Goal: Information Seeking & Learning: Learn about a topic

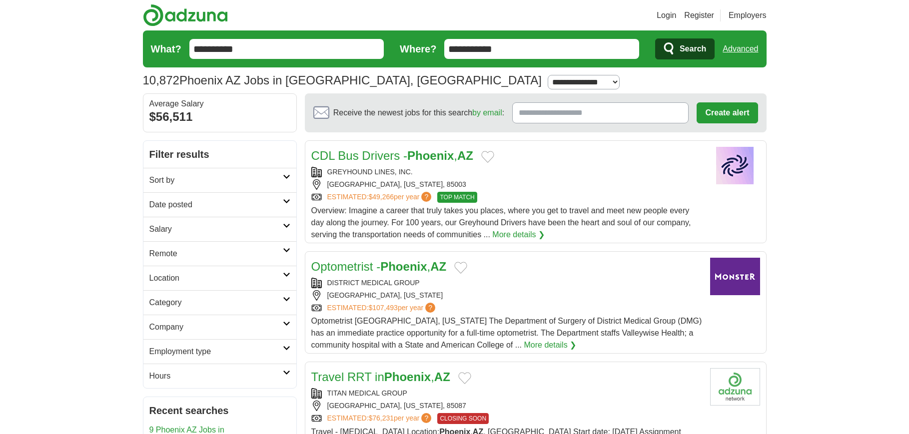
click at [171, 205] on h2 "Date posted" at bounding box center [215, 205] width 133 height 12
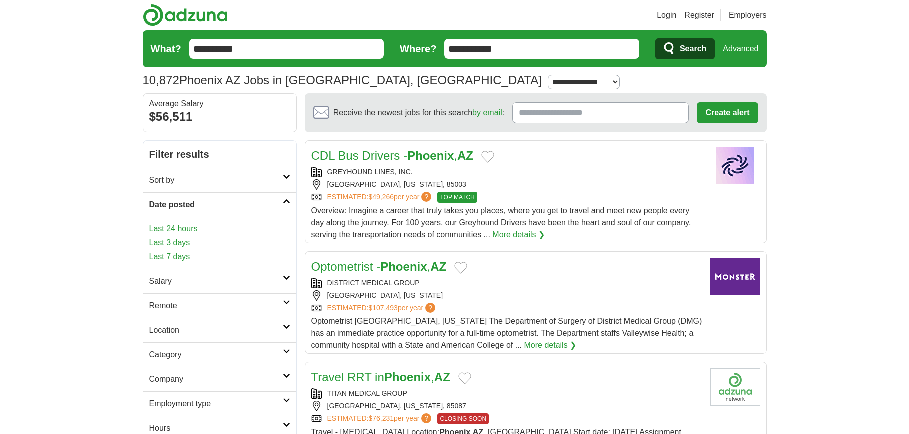
click at [184, 225] on link "Last 24 hours" at bounding box center [219, 229] width 141 height 12
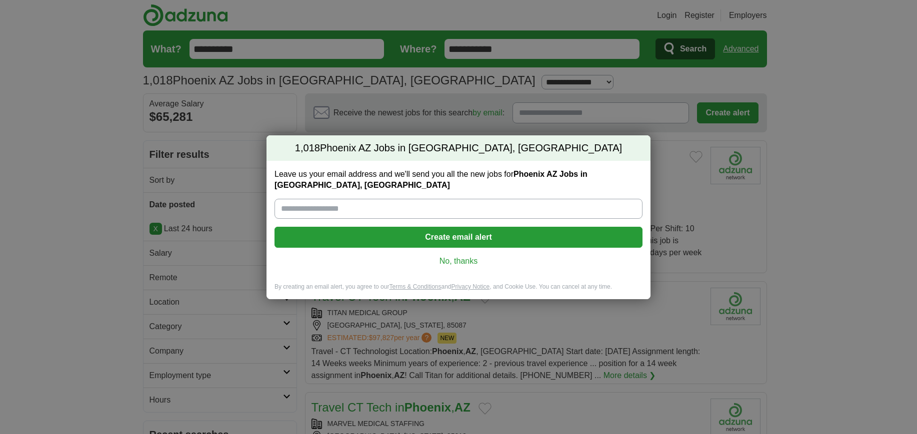
click at [453, 256] on link "No, thanks" at bounding box center [458, 261] width 352 height 11
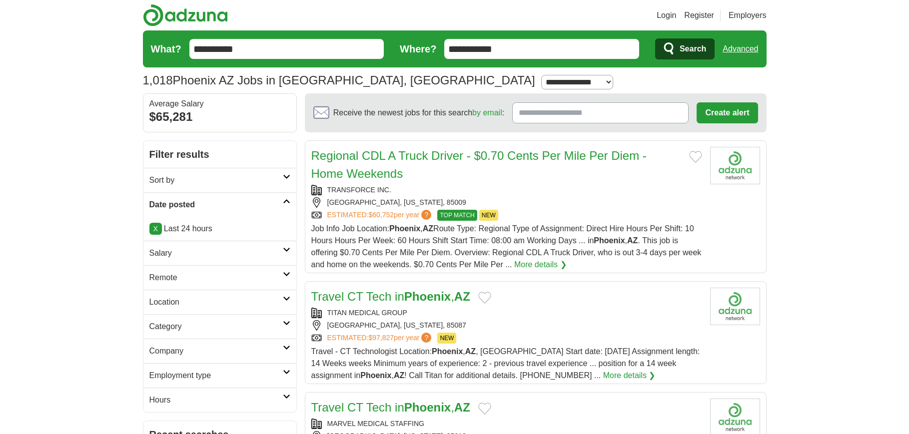
click at [179, 249] on h2 "Salary" at bounding box center [215, 253] width 133 height 12
click at [191, 277] on select "**********" at bounding box center [219, 281] width 141 height 21
select select "*****"
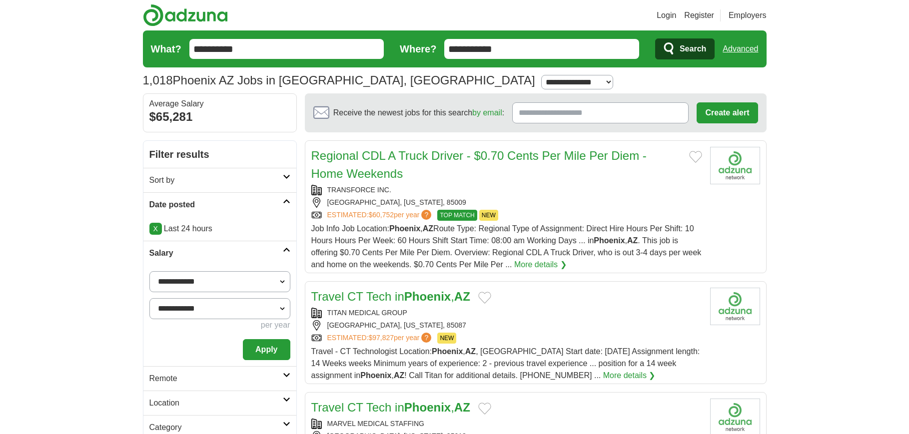
click at [215, 308] on select "**********" at bounding box center [219, 308] width 141 height 21
select select "*****"
click at [149, 298] on select "**********" at bounding box center [219, 308] width 141 height 21
click at [262, 347] on button "Apply" at bounding box center [266, 349] width 47 height 21
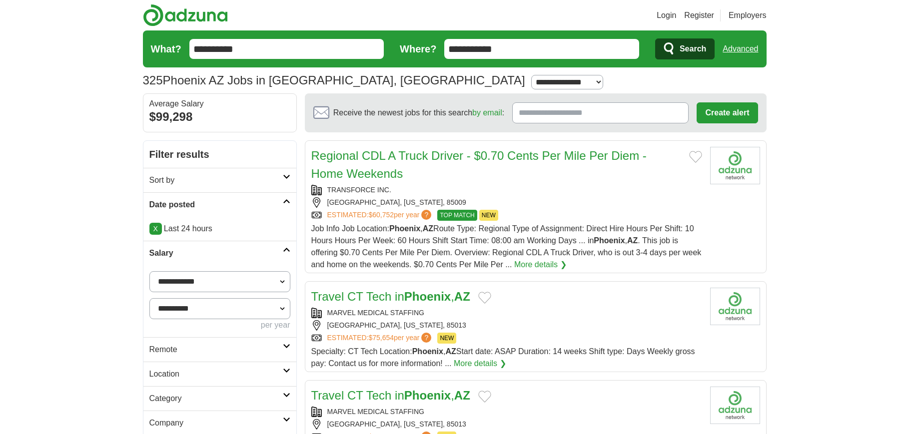
click at [156, 229] on link "X" at bounding box center [155, 229] width 12 height 12
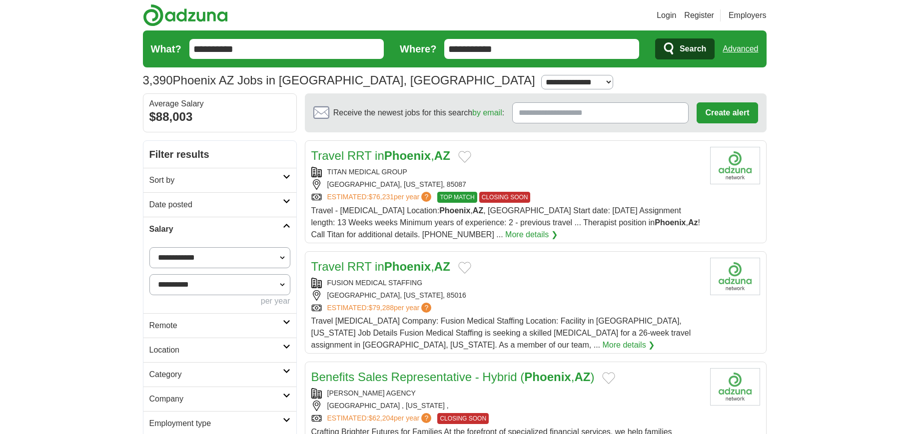
click at [164, 201] on h2 "Date posted" at bounding box center [215, 205] width 133 height 12
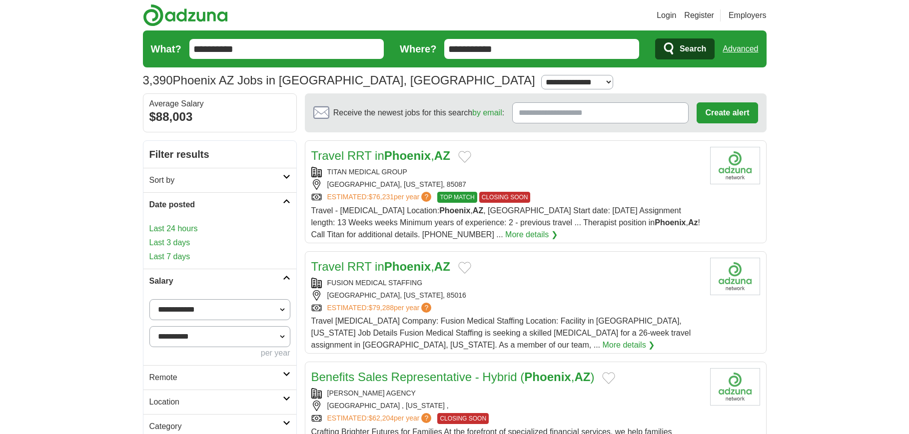
click at [182, 242] on link "Last 3 days" at bounding box center [219, 243] width 141 height 12
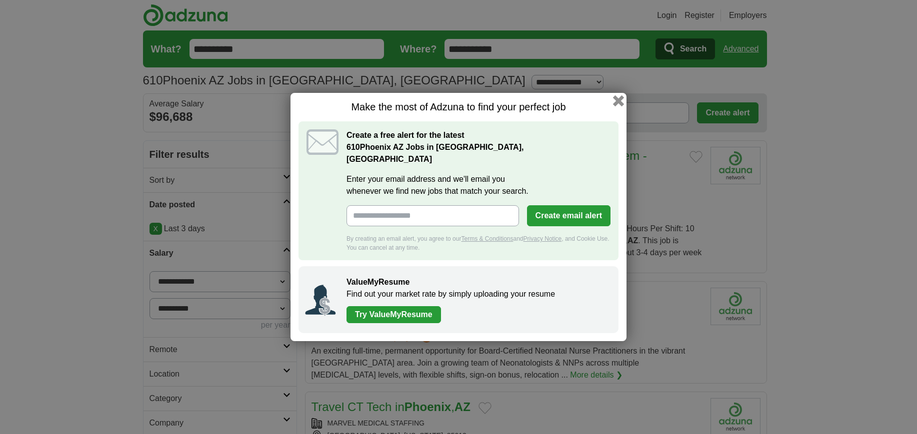
click at [617, 106] on button "button" at bounding box center [618, 100] width 11 height 11
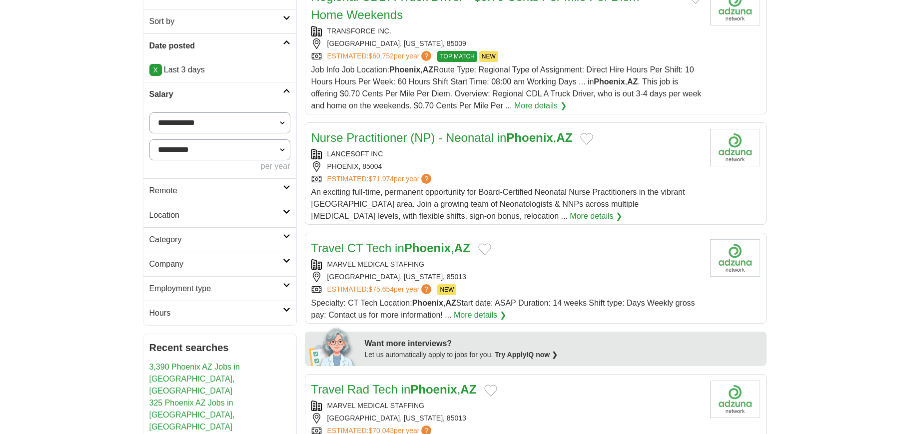
scroll to position [166, 0]
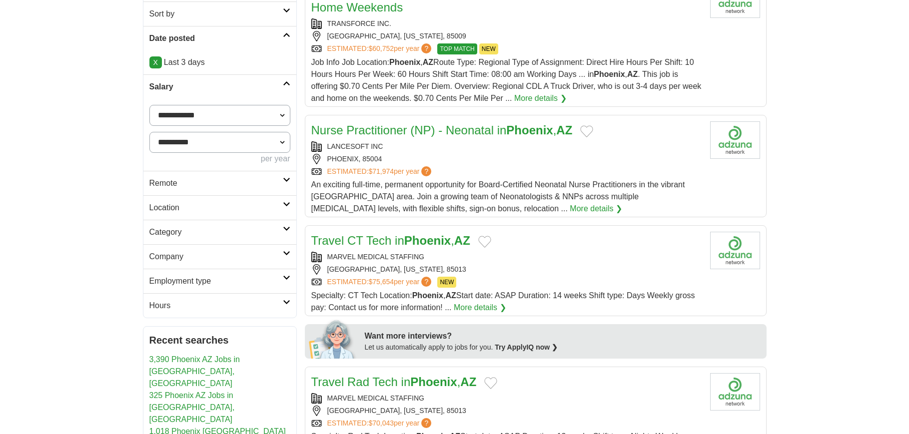
click at [176, 228] on h2 "Category" at bounding box center [215, 232] width 133 height 12
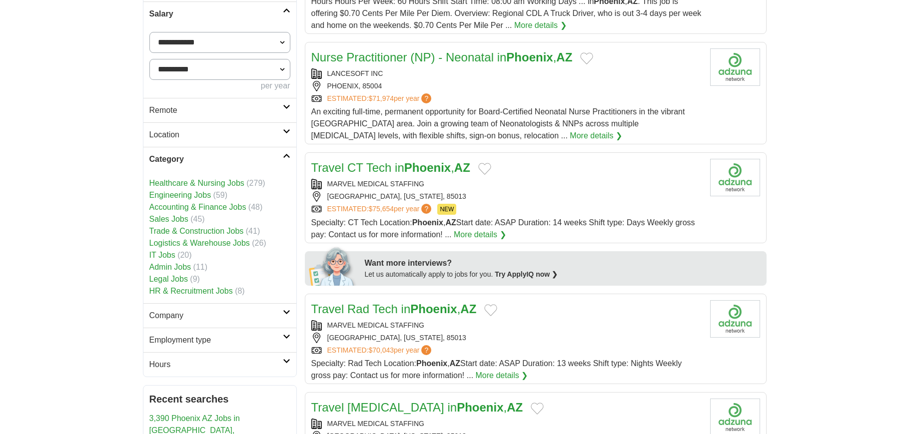
scroll to position [250, 0]
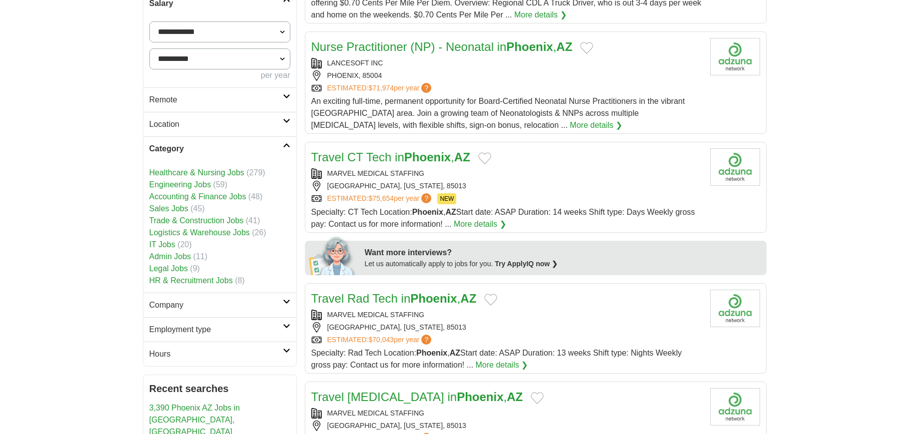
click at [180, 206] on link "Sales Jobs" at bounding box center [168, 208] width 39 height 8
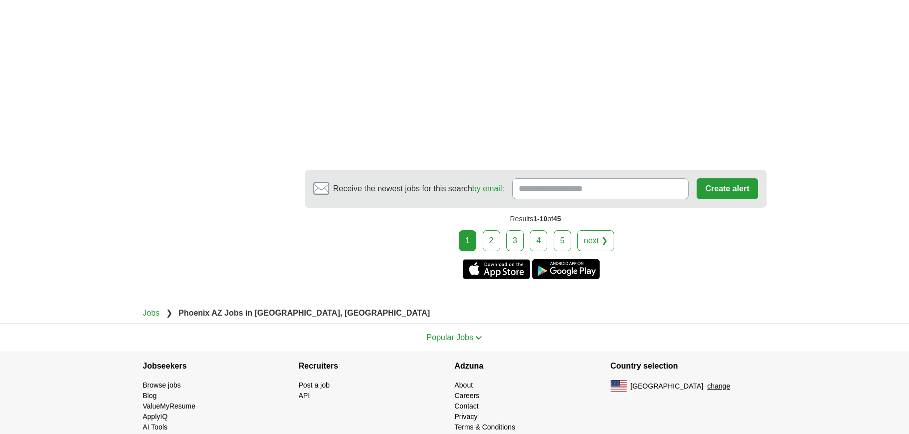
scroll to position [1716, 0]
click at [613, 230] on div "1 2 3 4 5 next ❯" at bounding box center [536, 240] width 462 height 21
click at [607, 230] on link "next ❯" at bounding box center [595, 240] width 37 height 21
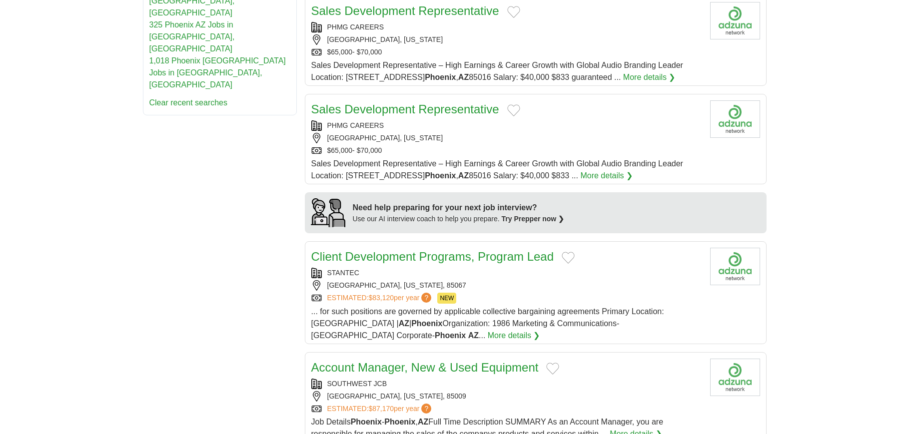
scroll to position [608, 0]
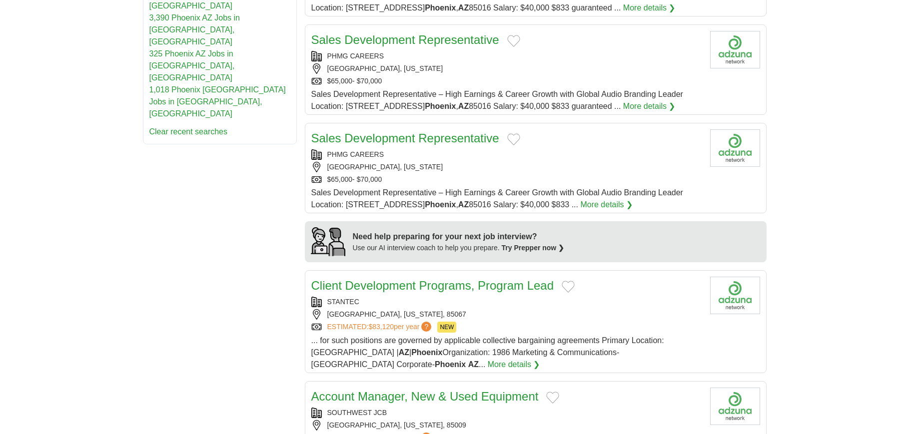
click at [657, 154] on div "PHMG CAREERS [GEOGRAPHIC_DATA], [US_STATE] $65,000- $70,000" at bounding box center [506, 166] width 391 height 35
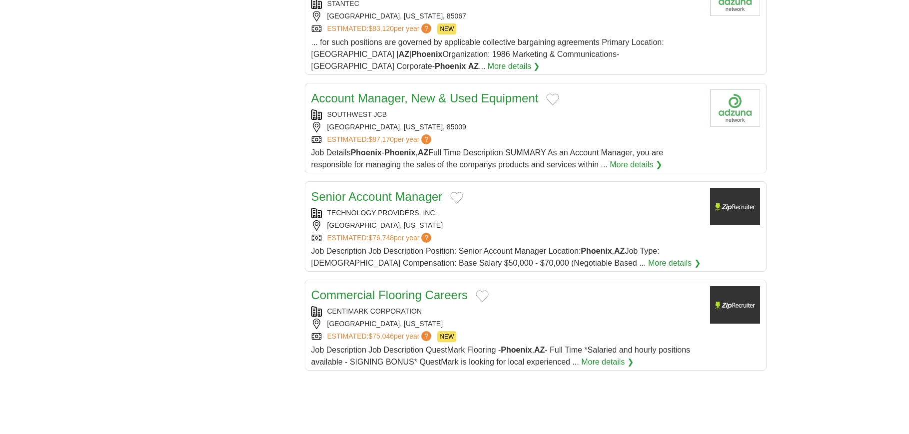
scroll to position [908, 0]
click at [579, 120] on div "[GEOGRAPHIC_DATA], [US_STATE], 85009" at bounding box center [506, 125] width 391 height 10
click at [620, 108] on div "SOUTHWEST JCB PHOENIX, ARIZONA, 85009 ESTIMATED: $87,170 per year ?" at bounding box center [506, 125] width 391 height 35
click at [596, 206] on div "TECHNOLOGY PROVIDERS, INC." at bounding box center [506, 211] width 391 height 10
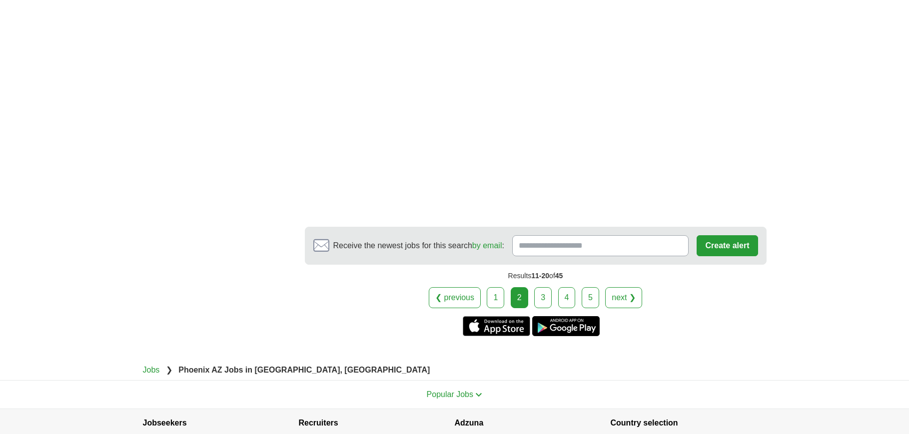
scroll to position [1638, 0]
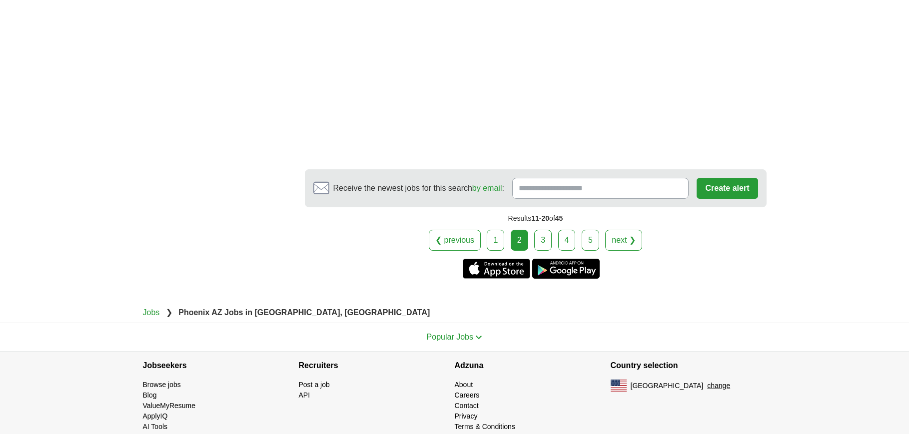
click at [626, 230] on link "next ❯" at bounding box center [623, 240] width 37 height 21
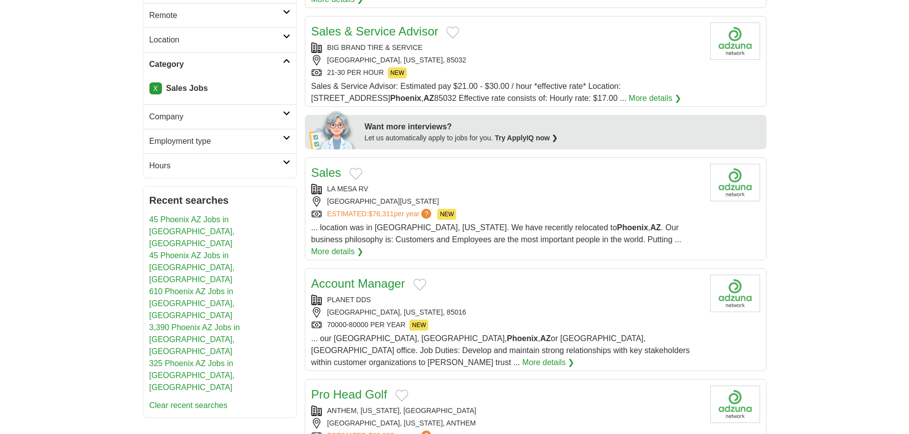
scroll to position [433, 0]
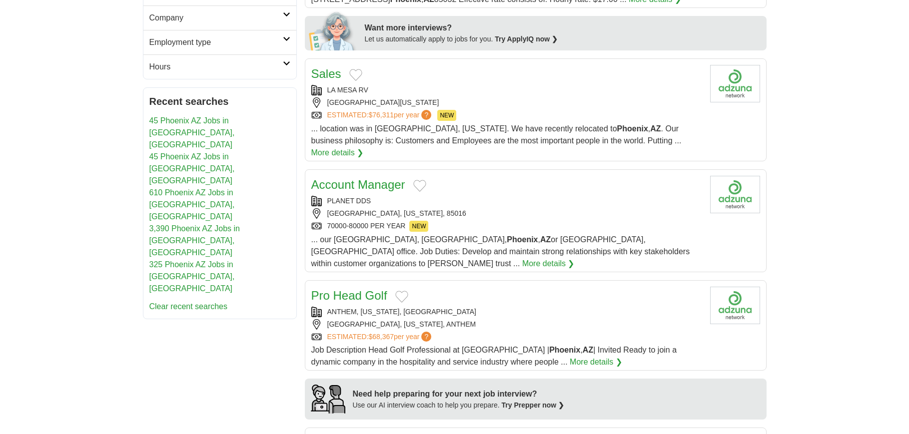
click at [591, 196] on div "PLANET DDS" at bounding box center [506, 201] width 391 height 10
click at [524, 307] on div "ANTHEM, ARIZONA, UNITED STATES" at bounding box center [506, 312] width 391 height 10
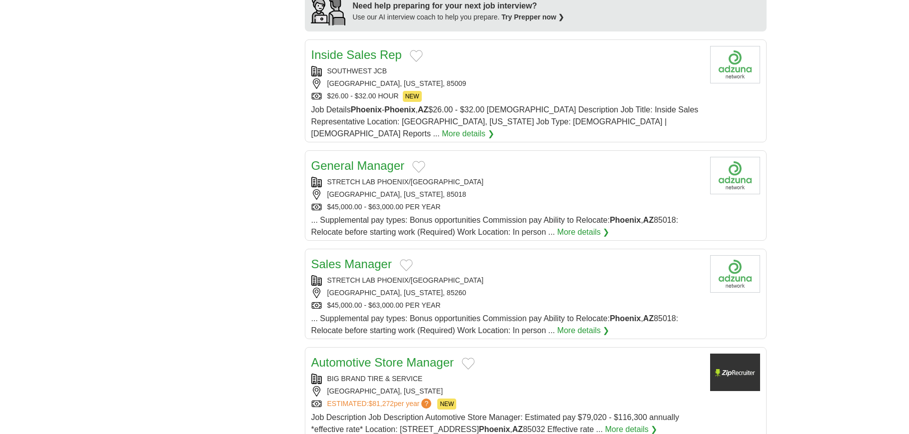
scroll to position [841, 0]
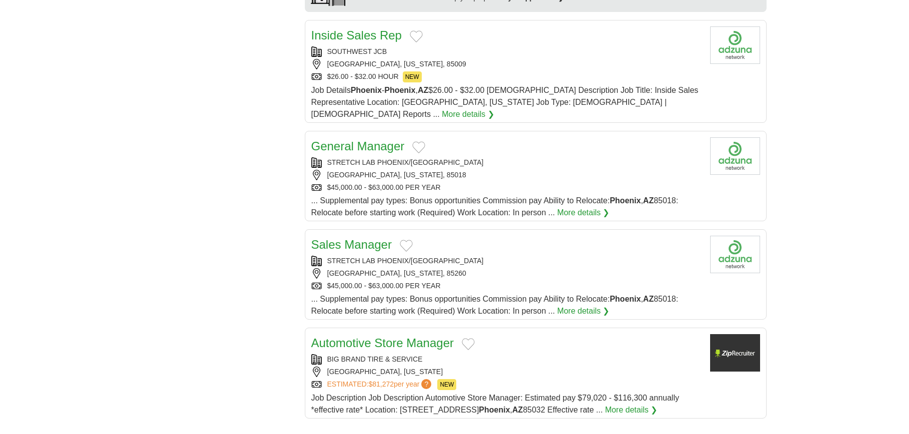
click at [624, 137] on div "General Manager" at bounding box center [506, 146] width 391 height 18
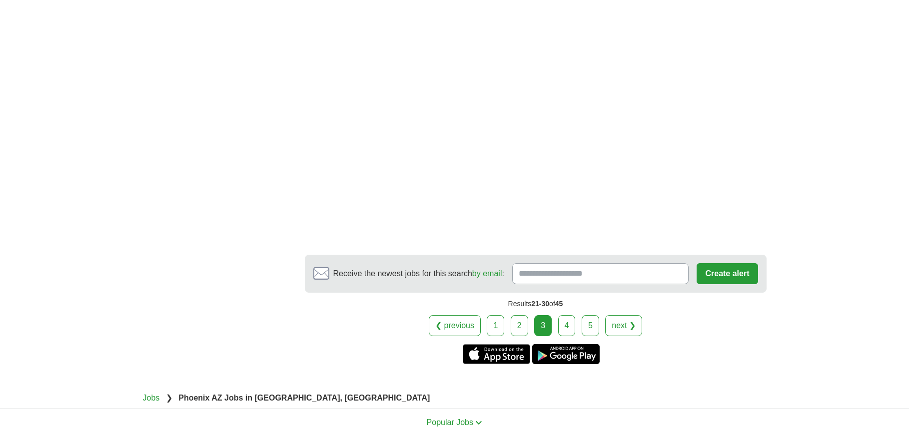
scroll to position [1556, 0]
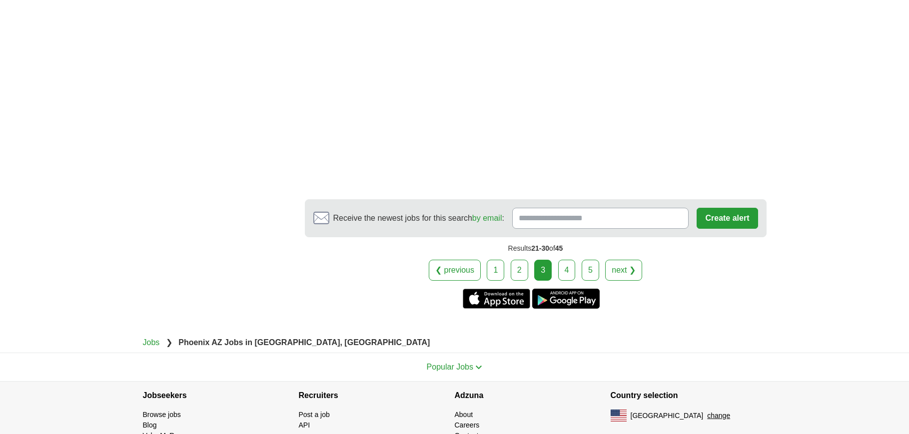
click at [621, 260] on link "next ❯" at bounding box center [623, 270] width 37 height 21
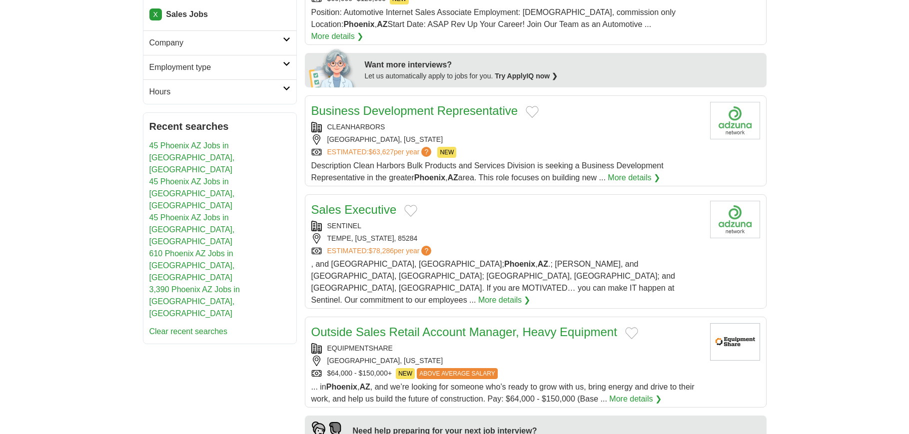
scroll to position [458, 0]
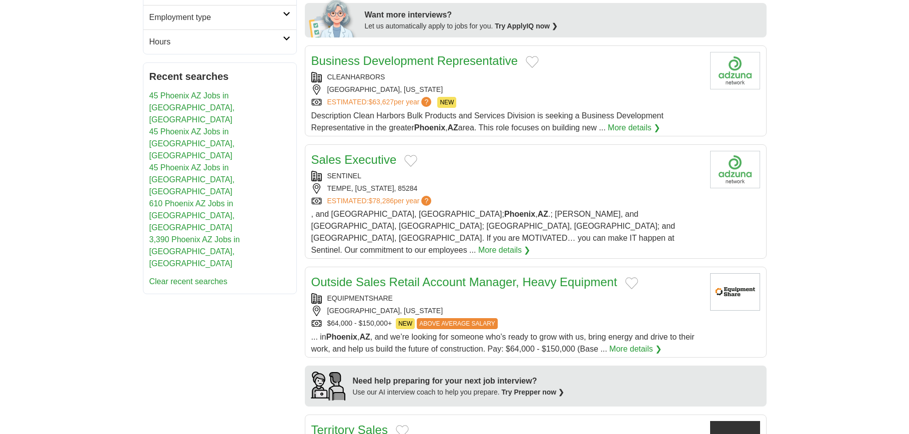
click at [624, 84] on div "[GEOGRAPHIC_DATA], [US_STATE]" at bounding box center [506, 89] width 391 height 10
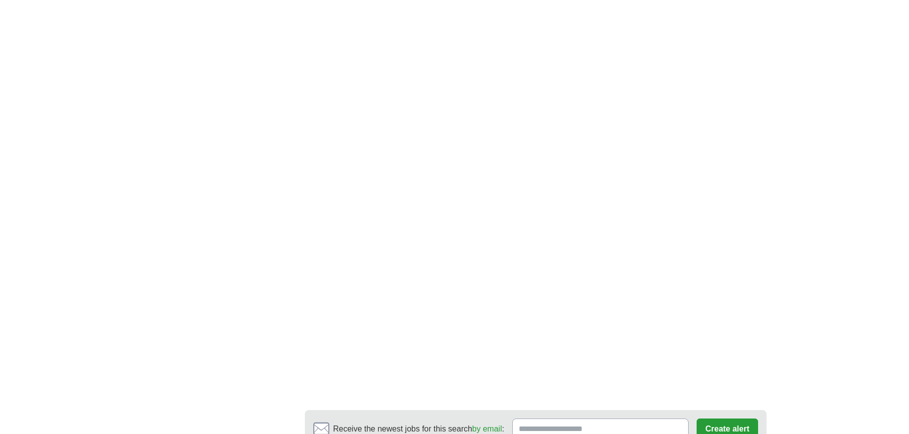
scroll to position [1350, 0]
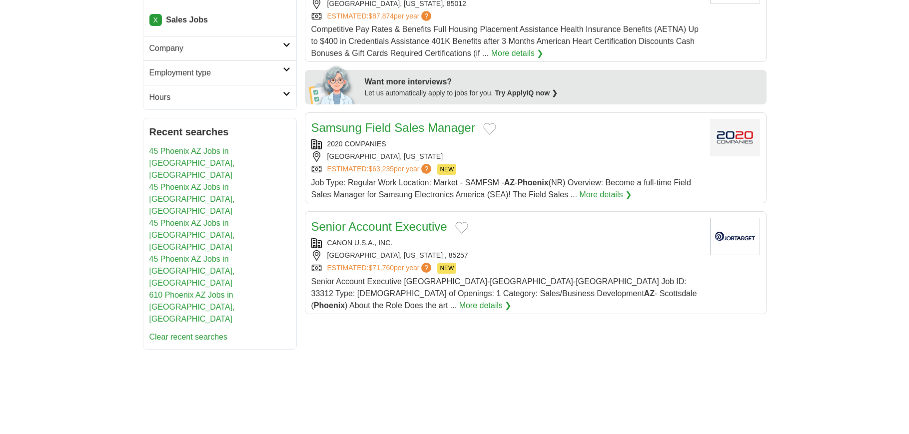
scroll to position [408, 0]
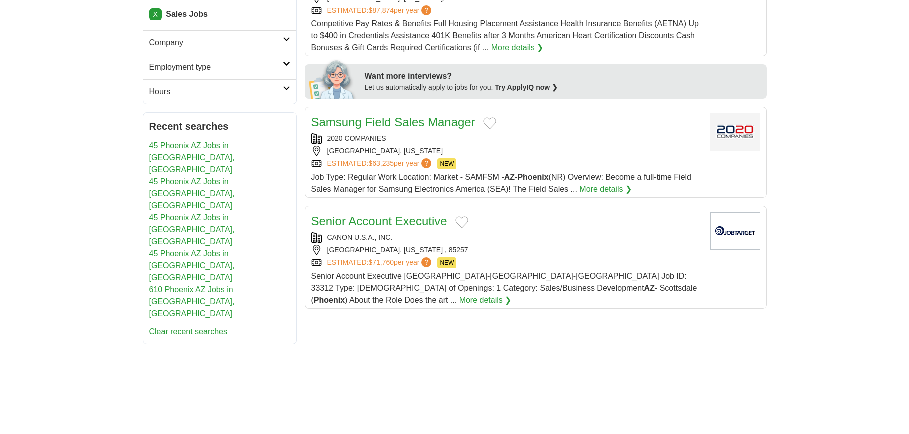
click at [158, 17] on link "X" at bounding box center [155, 14] width 12 height 12
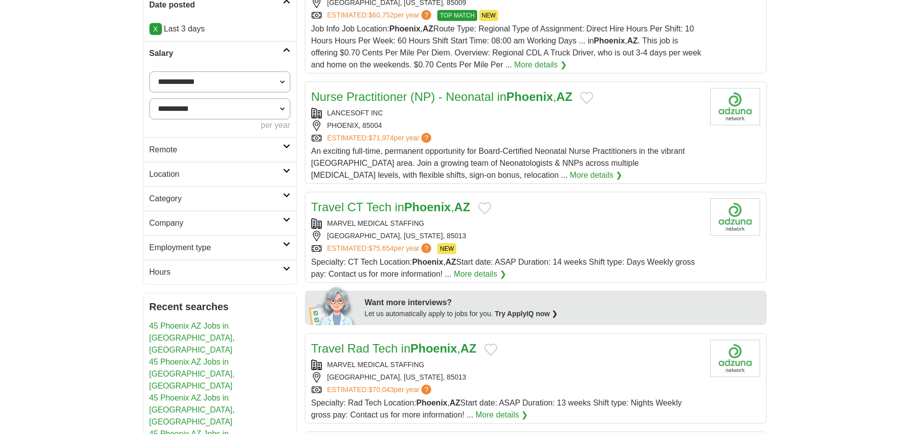
scroll to position [216, 0]
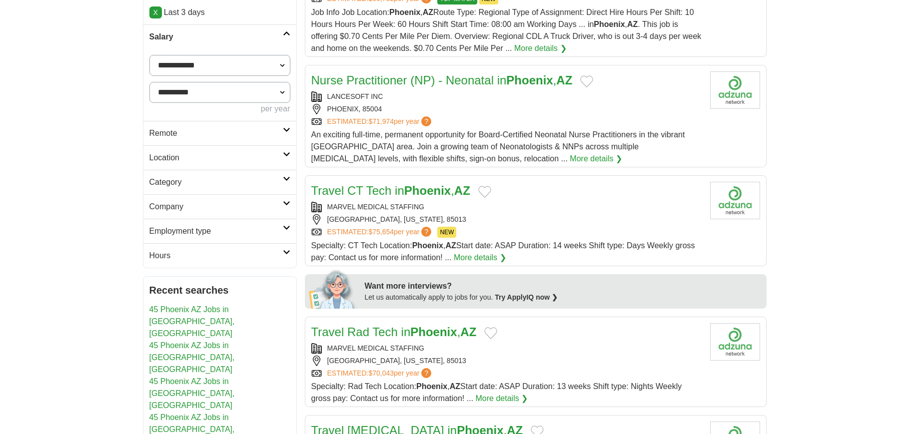
click at [162, 185] on h2 "Category" at bounding box center [215, 182] width 133 height 12
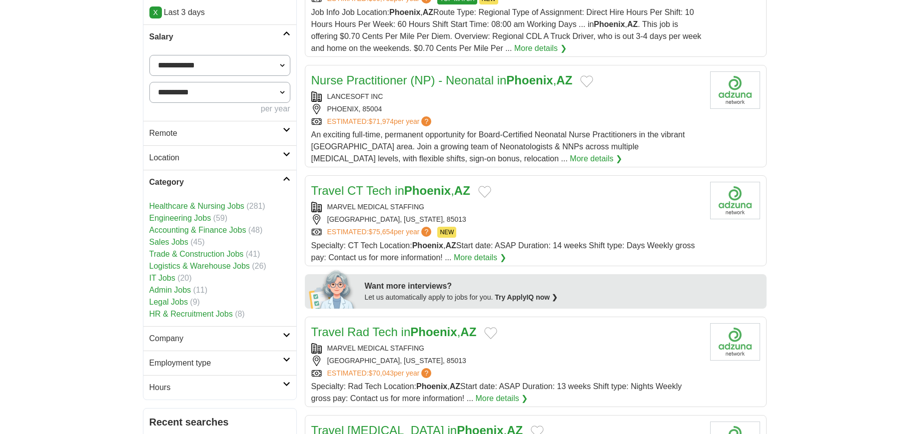
click at [195, 264] on link "Logistics & Warehouse Jobs" at bounding box center [199, 266] width 100 height 8
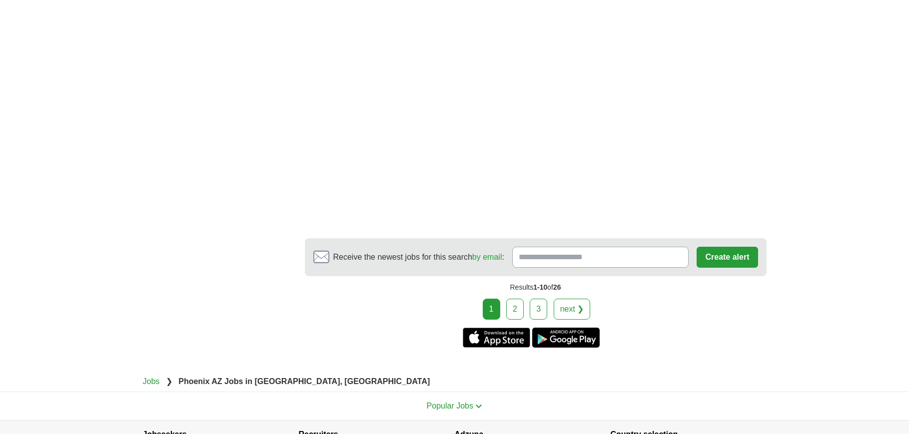
scroll to position [1808, 0]
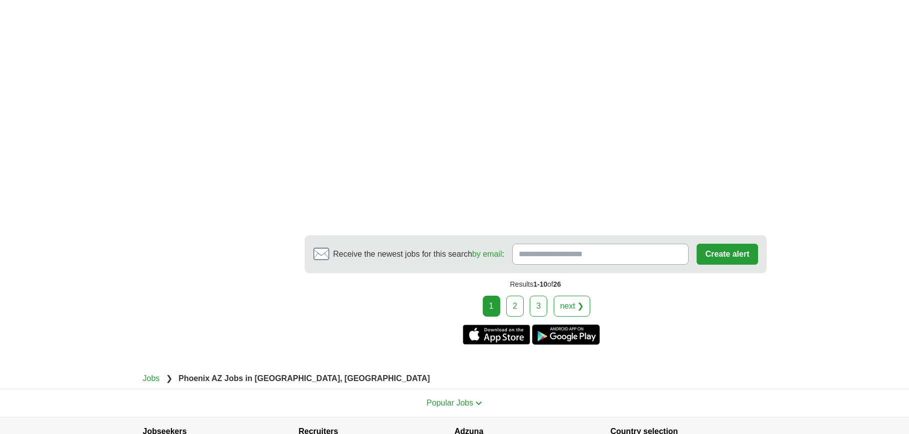
click at [568, 296] on link "next ❯" at bounding box center [572, 306] width 37 height 21
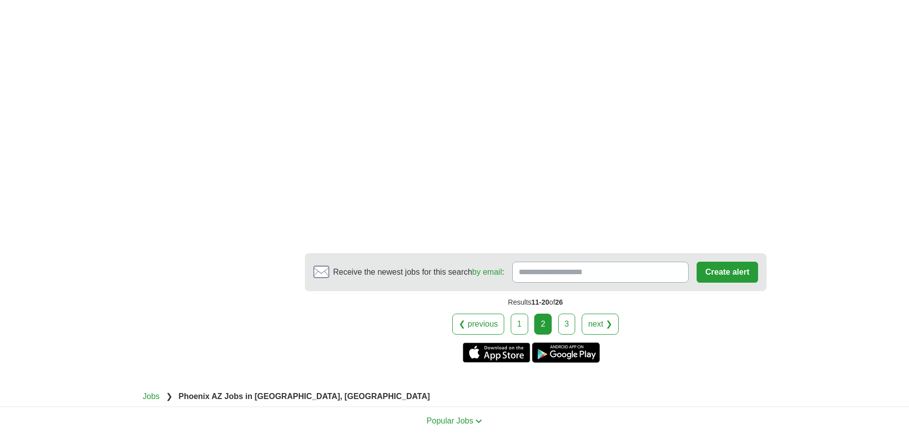
scroll to position [1612, 0]
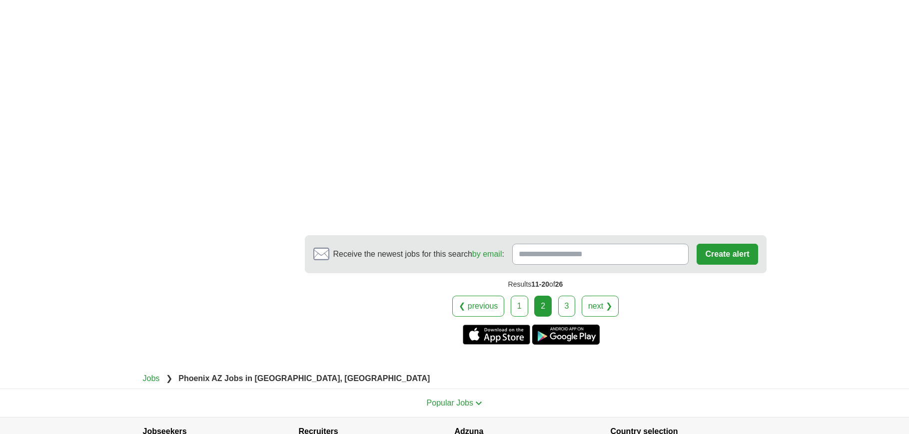
click at [600, 296] on link "next ❯" at bounding box center [600, 306] width 37 height 21
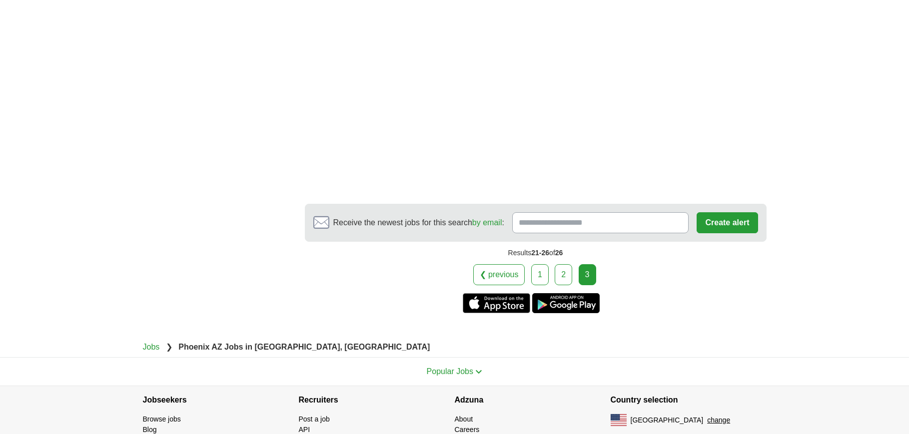
scroll to position [1358, 0]
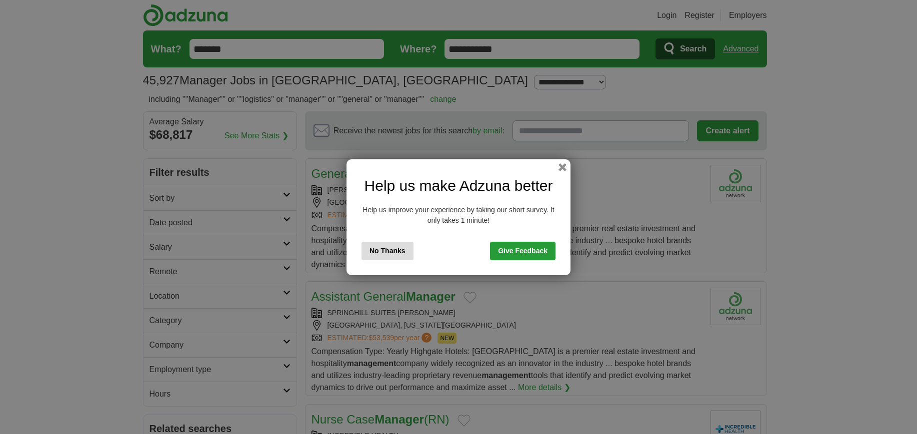
click at [388, 254] on button "No Thanks" at bounding box center [387, 251] width 52 height 18
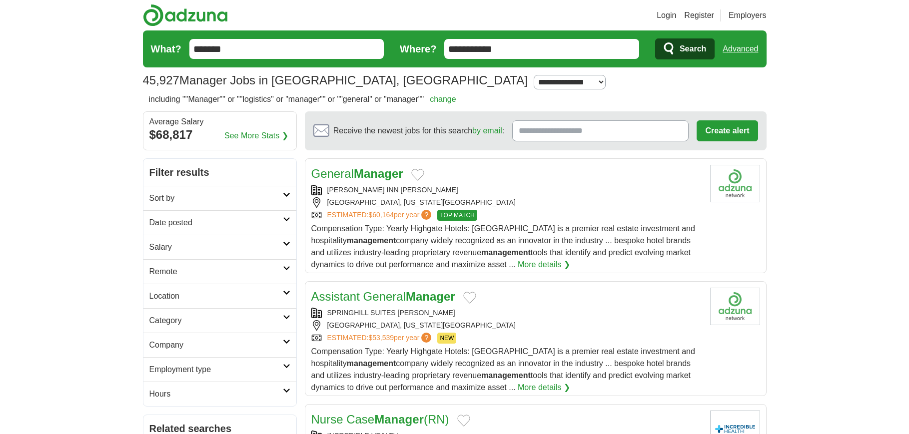
click at [179, 219] on h2 "Date posted" at bounding box center [215, 223] width 133 height 12
click at [168, 259] on link "Last 3 days" at bounding box center [219, 261] width 141 height 12
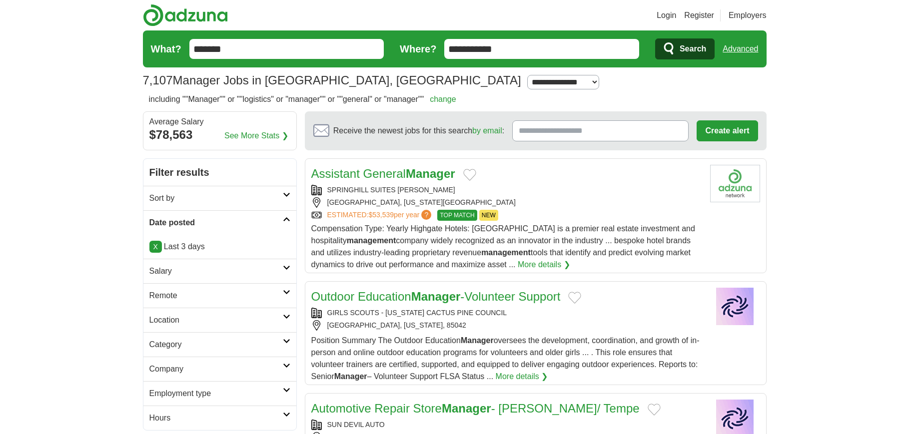
click at [187, 266] on h2 "Salary" at bounding box center [215, 271] width 133 height 12
click at [198, 293] on select "**********" at bounding box center [219, 299] width 141 height 21
select select "*****"
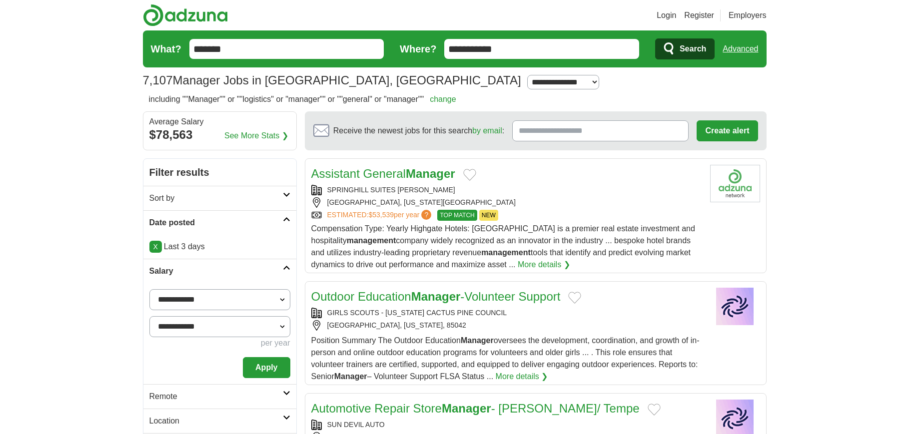
drag, startPoint x: 189, startPoint y: 324, endPoint x: 187, endPoint y: 319, distance: 5.4
click at [189, 324] on select "**********" at bounding box center [219, 326] width 141 height 21
select select "*****"
click at [149, 316] on select "**********" at bounding box center [219, 326] width 141 height 21
click at [271, 364] on button "Apply" at bounding box center [266, 367] width 47 height 21
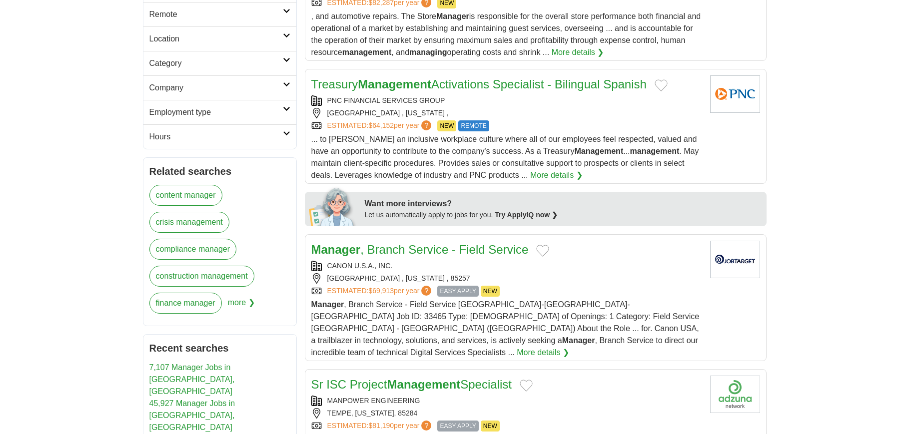
scroll to position [358, 0]
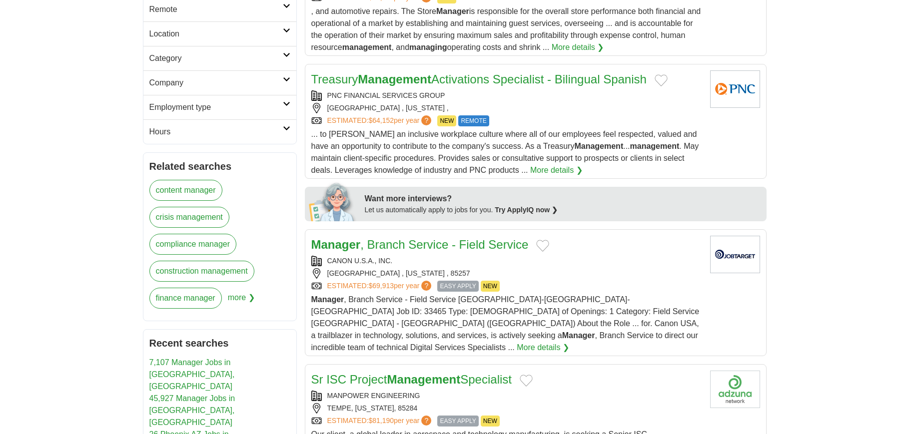
click at [151, 56] on h2 "Category" at bounding box center [215, 58] width 133 height 12
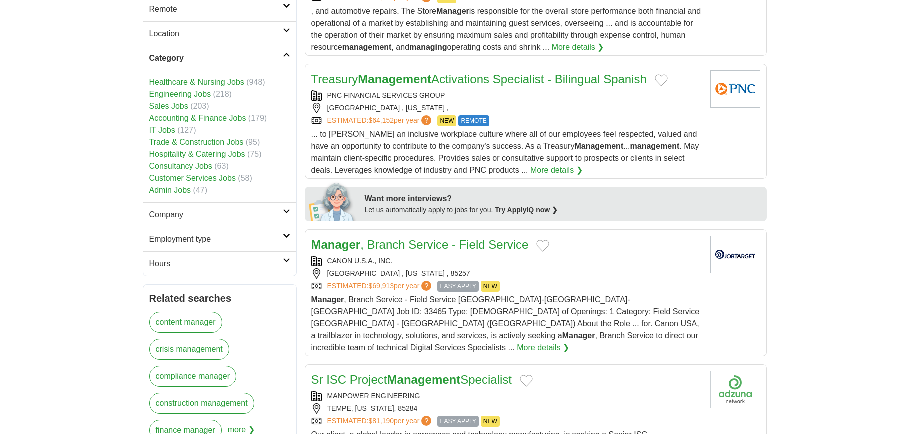
click at [183, 103] on link "Sales Jobs" at bounding box center [168, 106] width 39 height 8
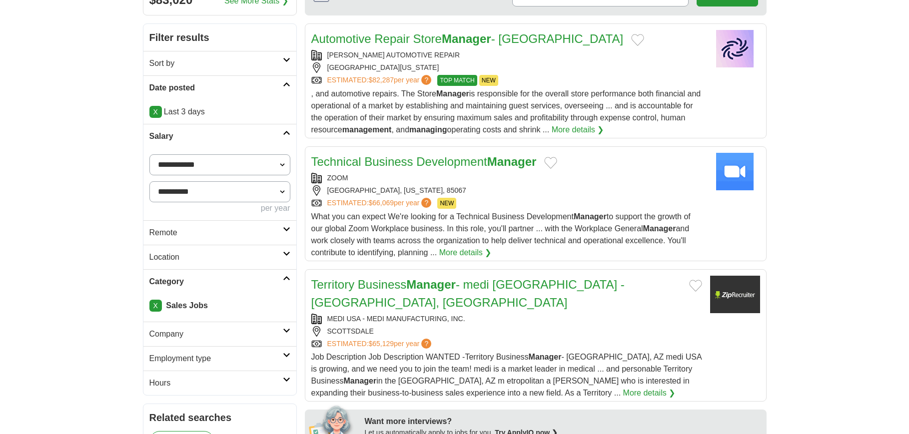
scroll to position [133, 0]
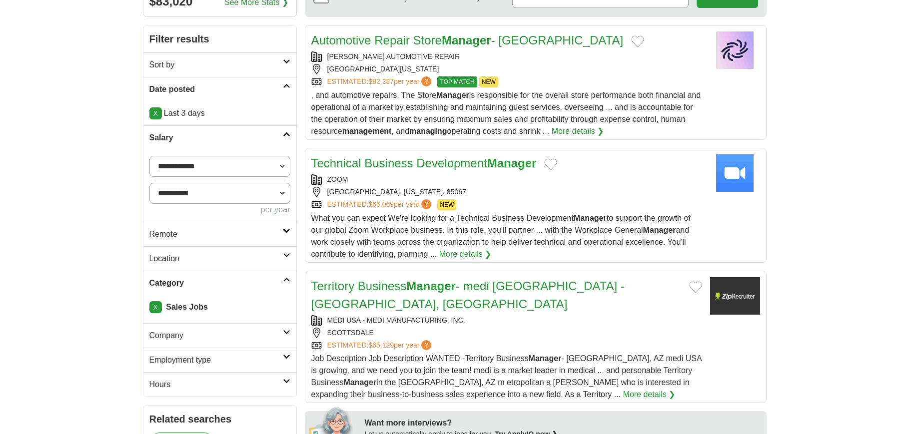
click at [590, 178] on div "ZOOM" at bounding box center [506, 179] width 391 height 10
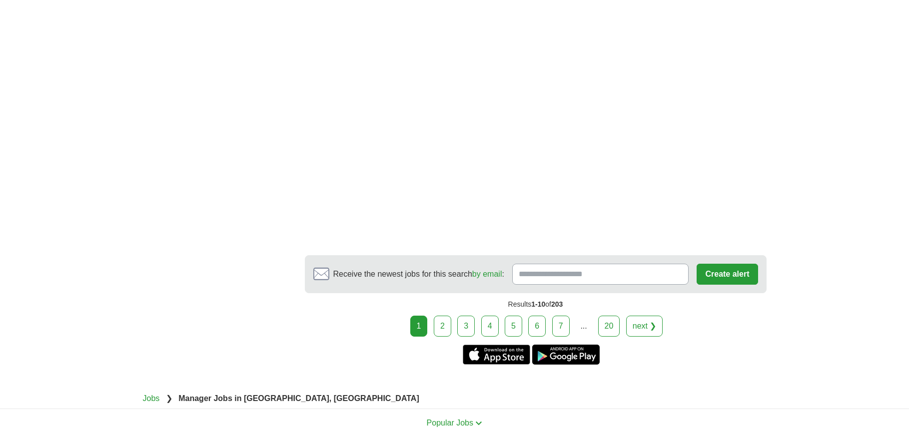
scroll to position [1825, 0]
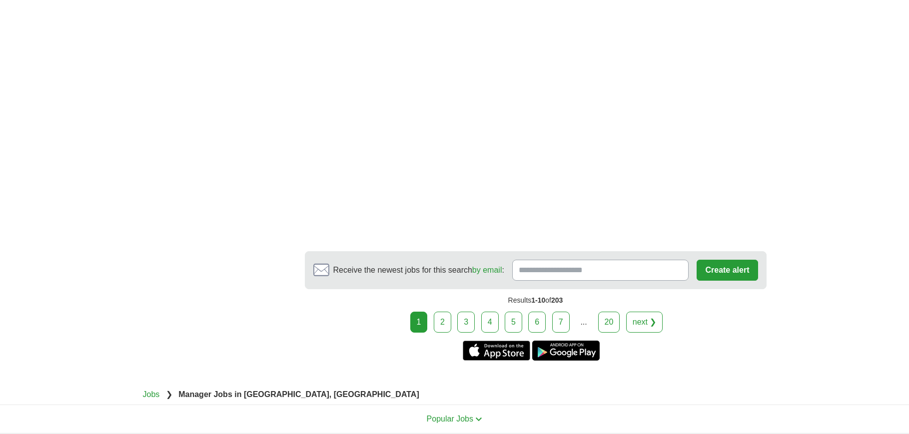
click at [649, 312] on link "next ❯" at bounding box center [644, 322] width 37 height 21
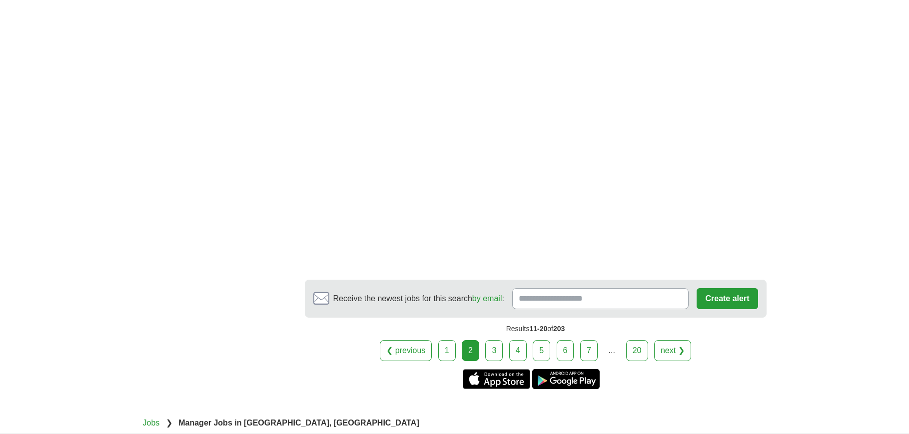
scroll to position [1828, 0]
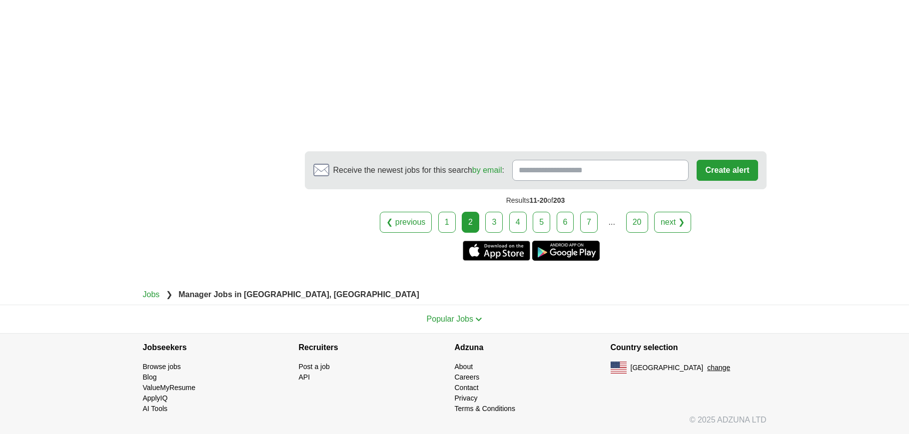
click at [681, 226] on link "next ❯" at bounding box center [672, 222] width 37 height 21
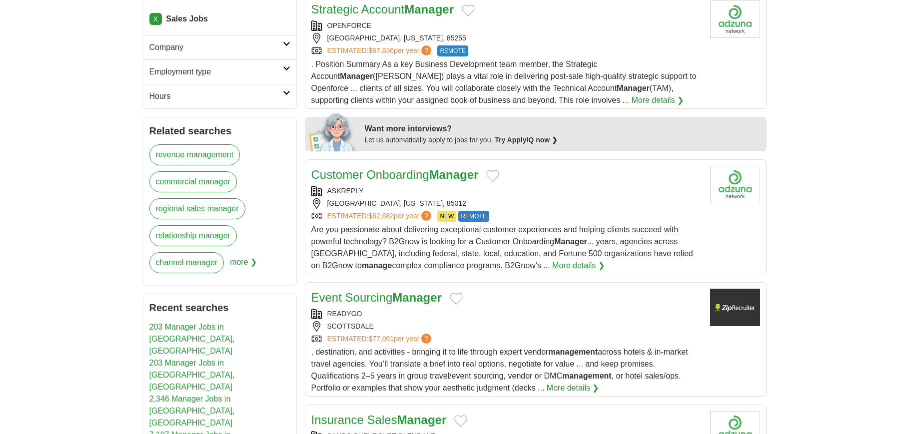
scroll to position [466, 0]
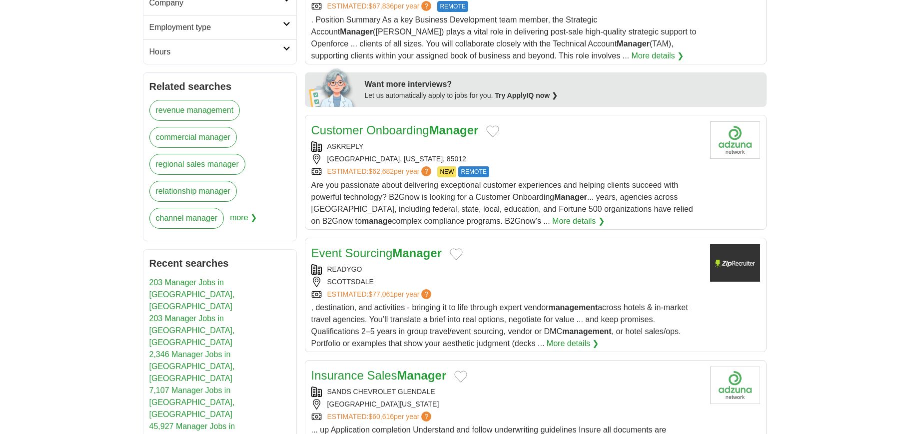
click at [673, 124] on div "Customer Onboarding Manager" at bounding box center [506, 130] width 391 height 18
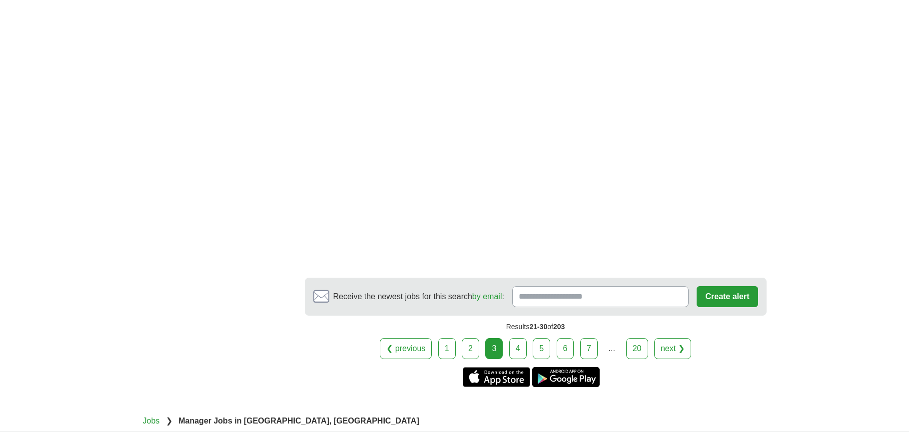
scroll to position [1776, 0]
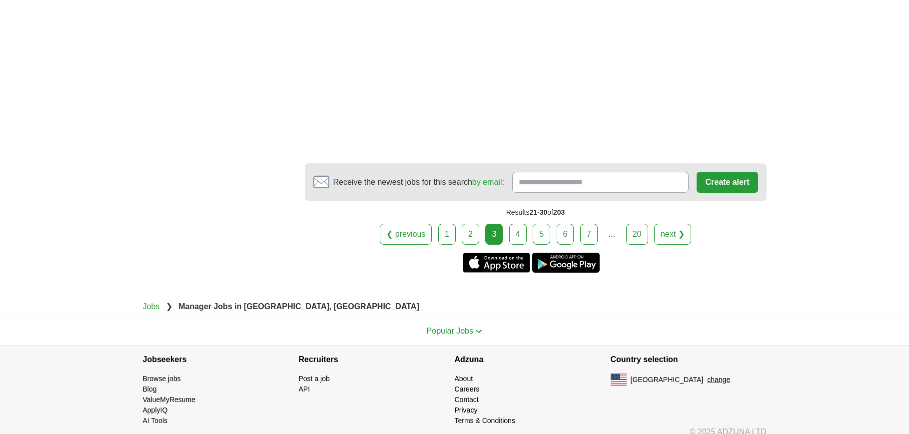
click at [673, 228] on link "next ❯" at bounding box center [672, 234] width 37 height 21
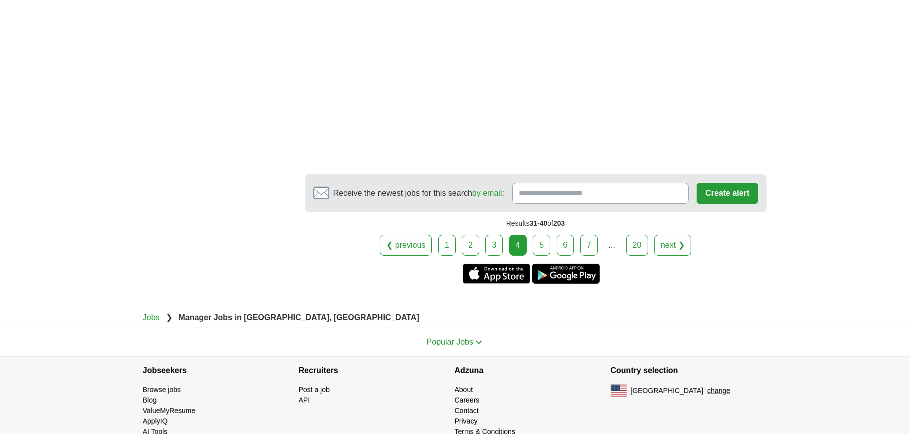
scroll to position [1741, 0]
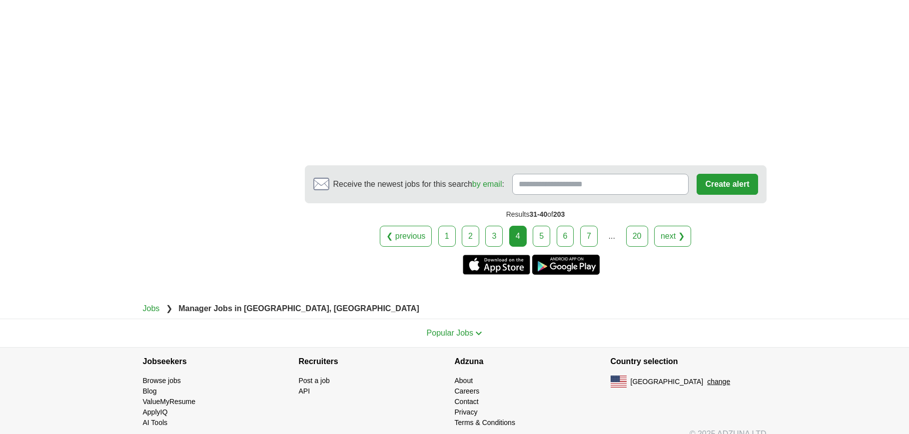
click at [671, 244] on link "next ❯" at bounding box center [672, 236] width 37 height 21
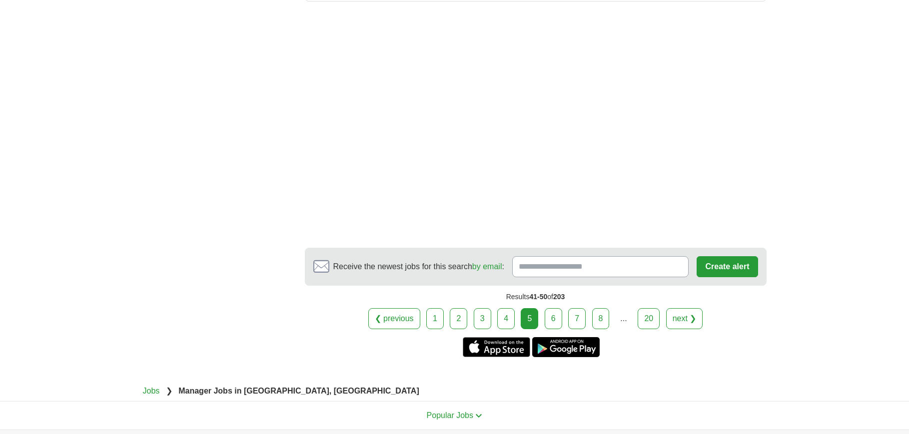
scroll to position [1500, 0]
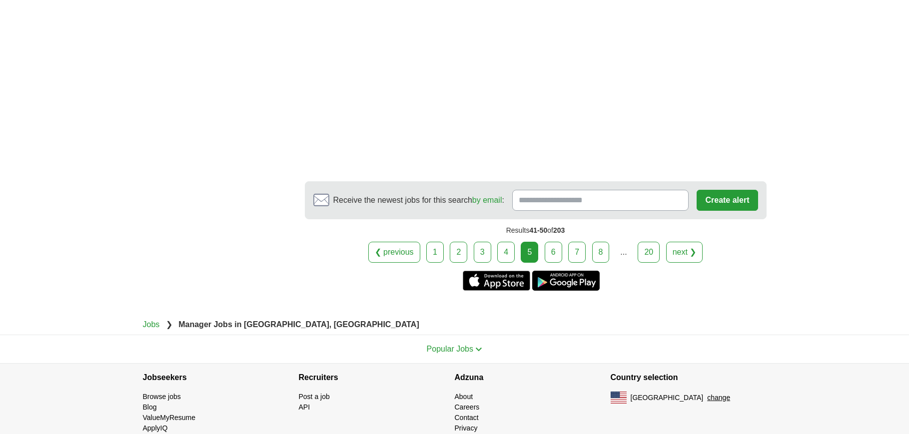
click at [697, 242] on link "next ❯" at bounding box center [684, 252] width 37 height 21
click at [698, 242] on link "next ❯" at bounding box center [696, 252] width 37 height 21
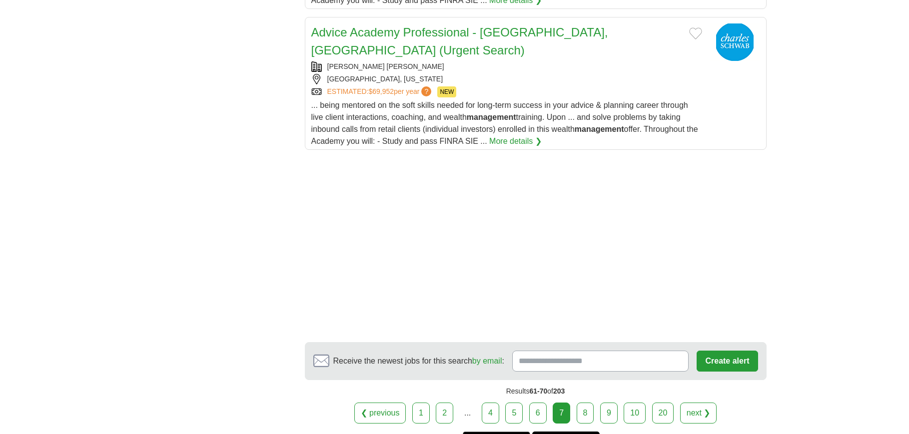
scroll to position [1416, 0]
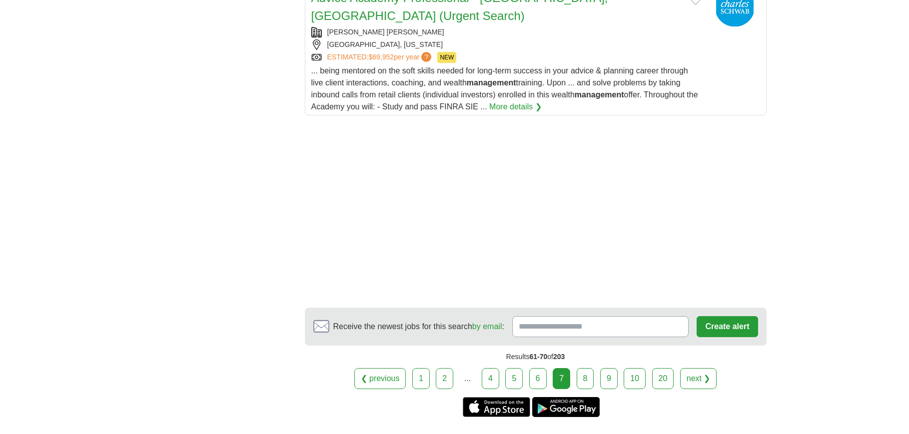
click at [689, 368] on link "next ❯" at bounding box center [698, 378] width 37 height 21
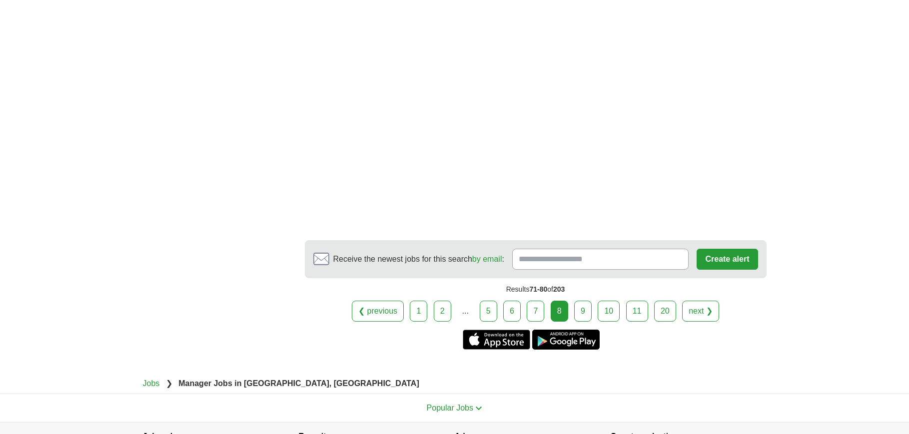
scroll to position [1575, 0]
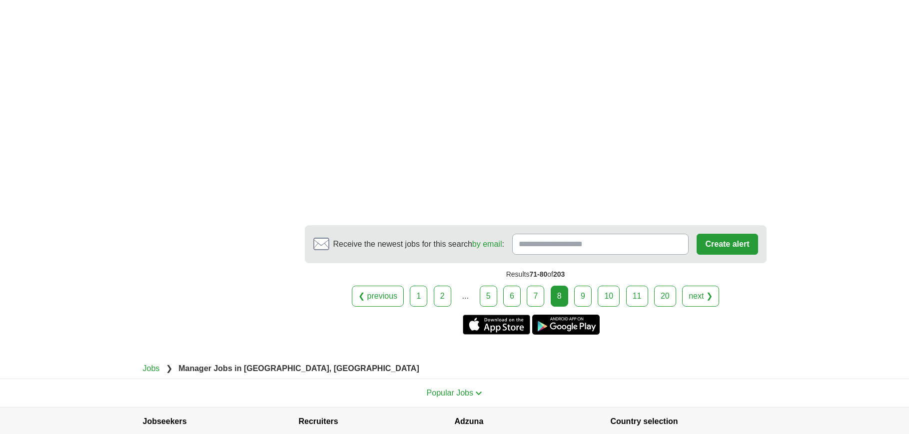
click at [715, 286] on link "next ❯" at bounding box center [700, 296] width 37 height 21
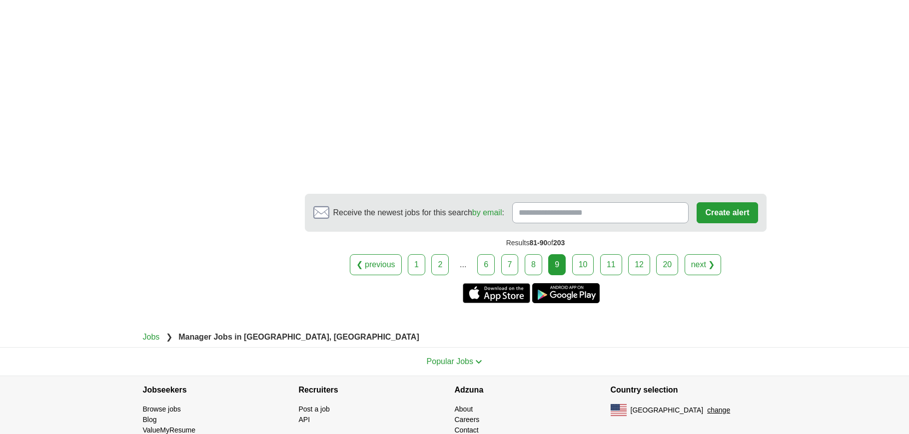
scroll to position [1675, 0]
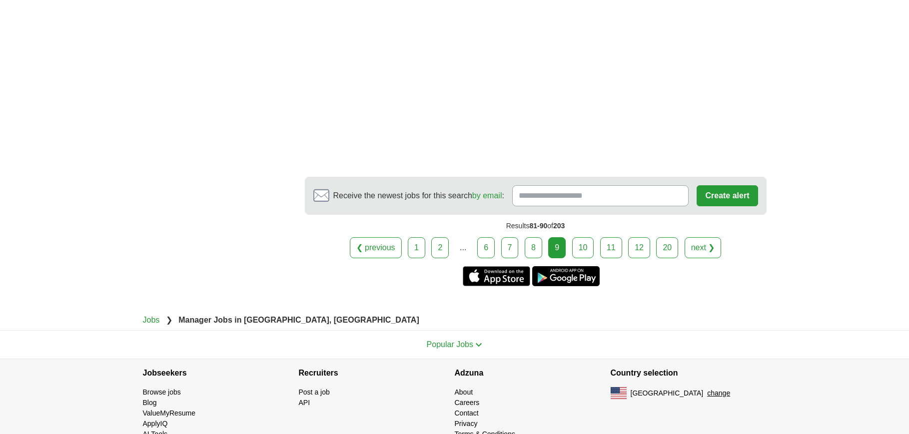
click at [707, 252] on link "next ❯" at bounding box center [703, 247] width 37 height 21
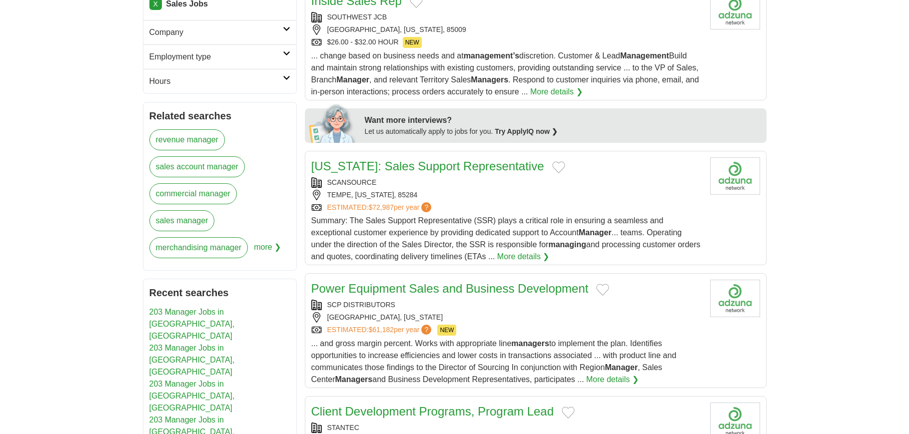
scroll to position [466, 0]
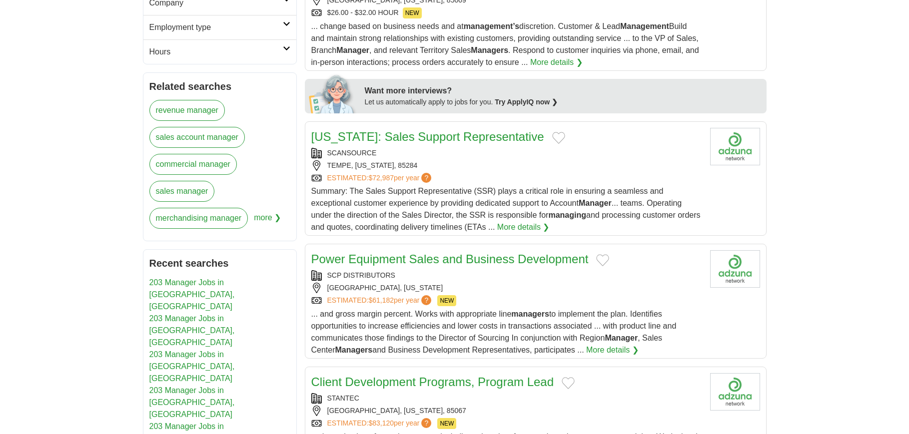
click at [604, 128] on div "[US_STATE]: Sales Support Representative" at bounding box center [506, 137] width 391 height 18
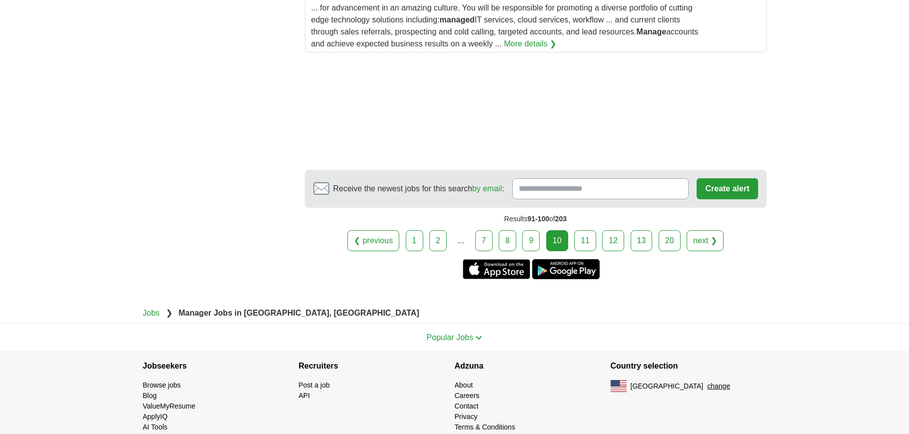
scroll to position [1437, 0]
click at [697, 230] on link "next ❯" at bounding box center [705, 240] width 37 height 21
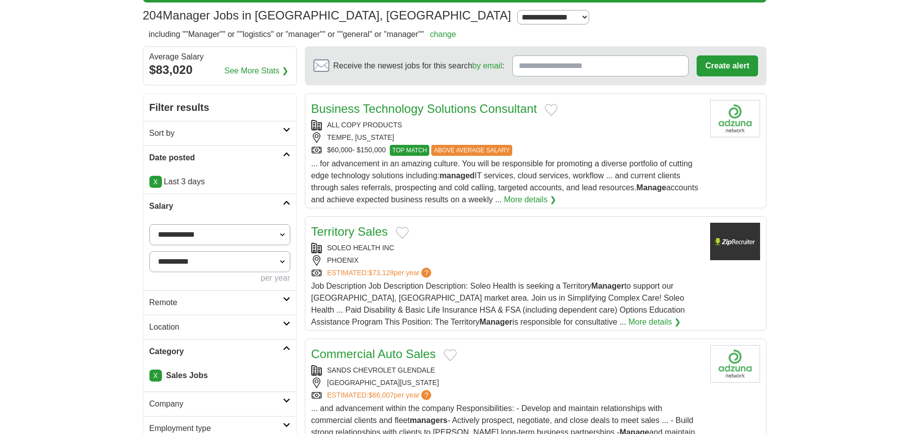
scroll to position [91, 0]
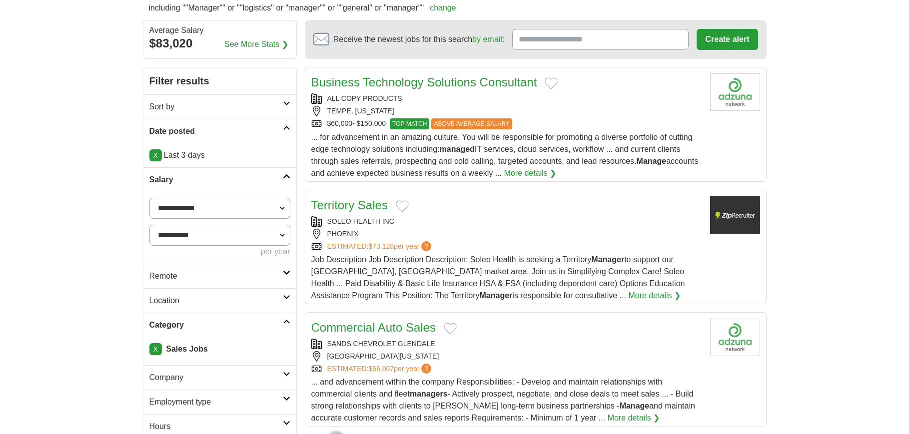
click at [565, 95] on div "ALL COPY PRODUCTS" at bounding box center [506, 98] width 391 height 10
click at [545, 94] on div "ALL COPY PRODUCTS" at bounding box center [506, 98] width 391 height 10
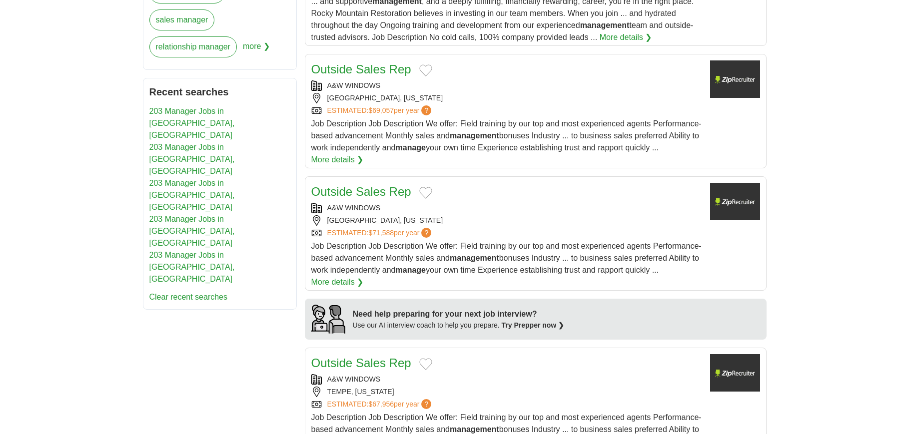
scroll to position [641, 0]
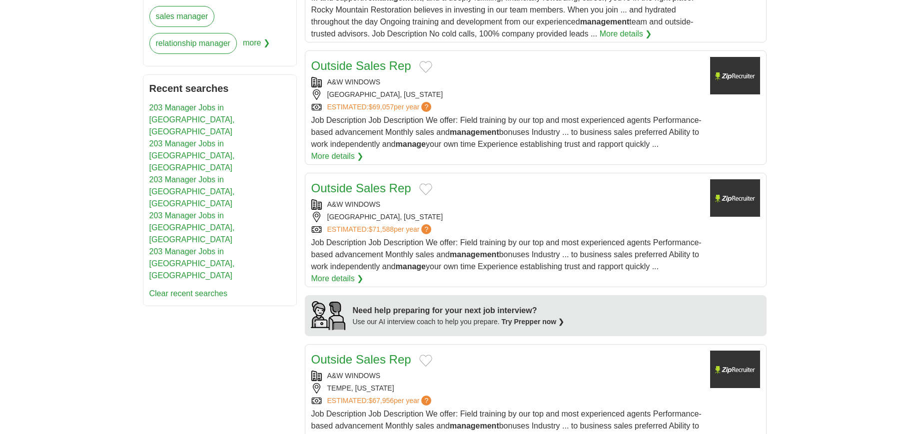
click at [553, 83] on div "A&W WINDOWS" at bounding box center [506, 82] width 391 height 10
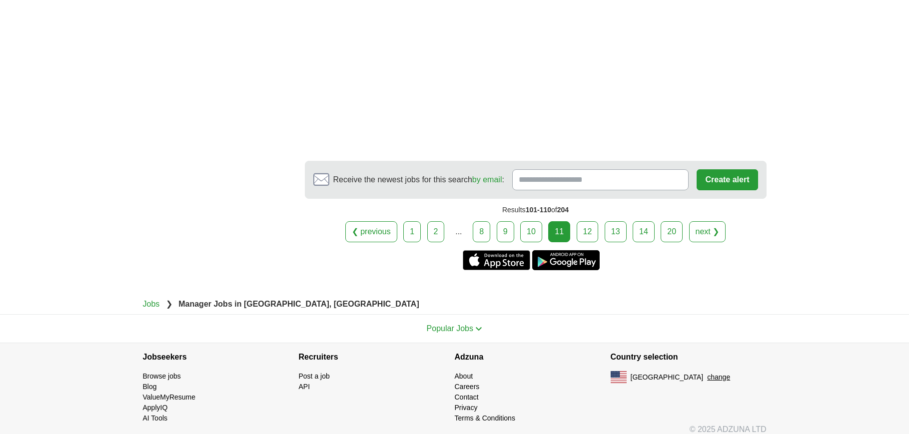
scroll to position [1584, 0]
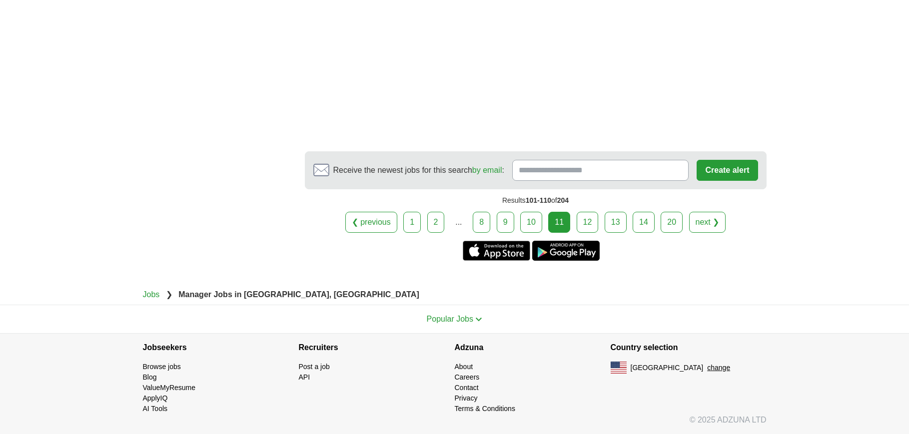
click at [713, 230] on link "next ❯" at bounding box center [707, 222] width 37 height 21
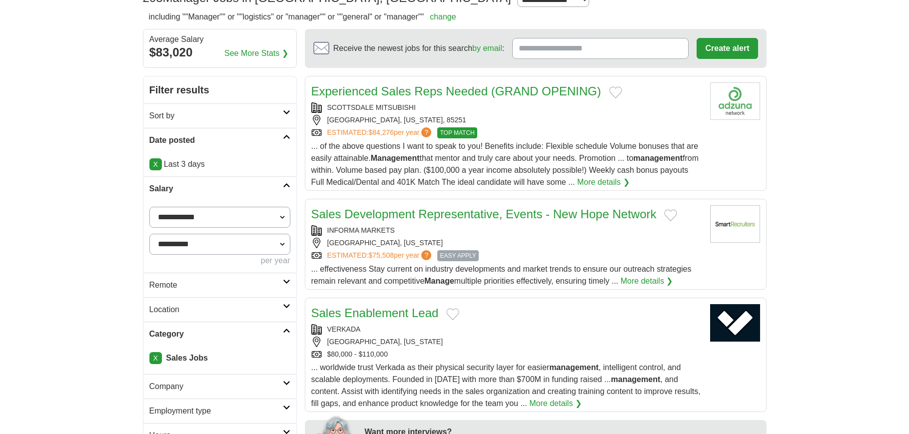
scroll to position [125, 0]
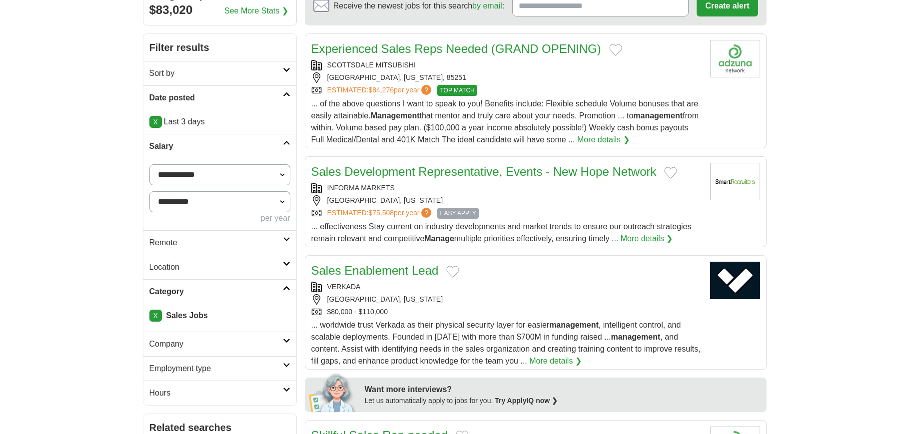
click at [618, 202] on div "[GEOGRAPHIC_DATA], [US_STATE]" at bounding box center [506, 200] width 391 height 10
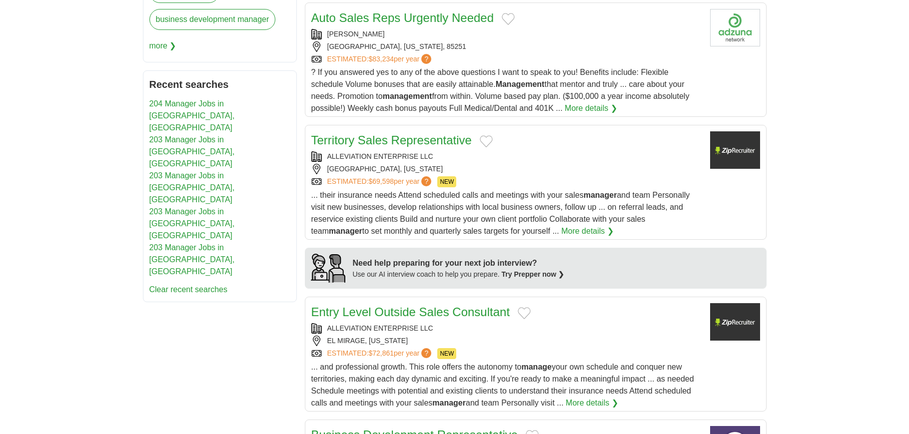
scroll to position [716, 0]
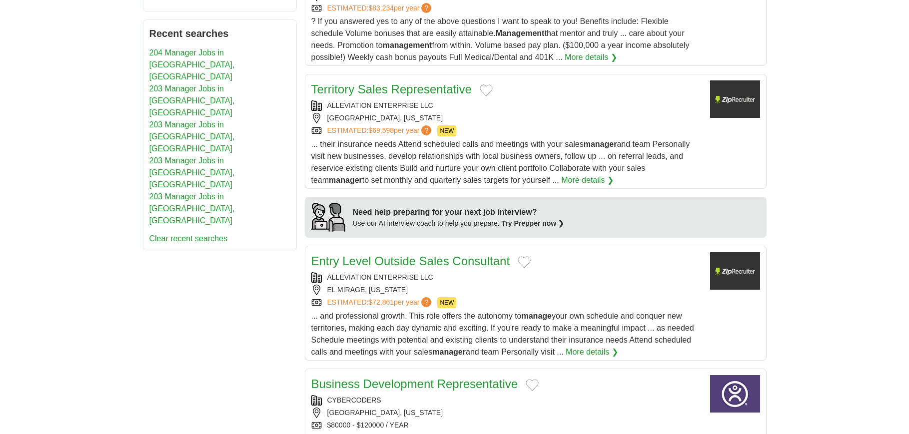
click at [549, 106] on div "ALLEVIATION ENTERPRISE LLC" at bounding box center [506, 105] width 391 height 10
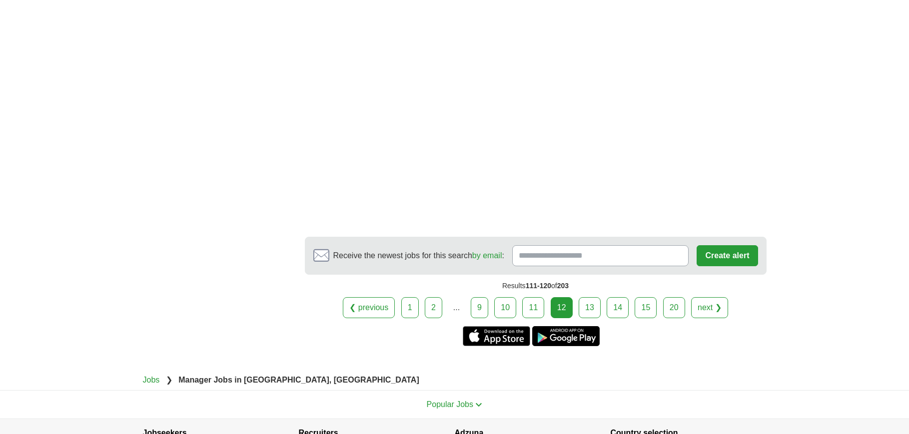
scroll to position [1700, 0]
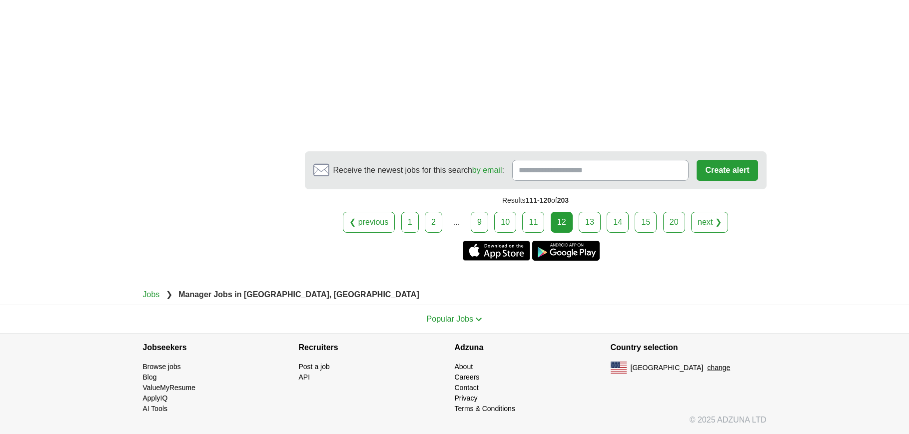
click at [709, 217] on link "next ❯" at bounding box center [709, 222] width 37 height 21
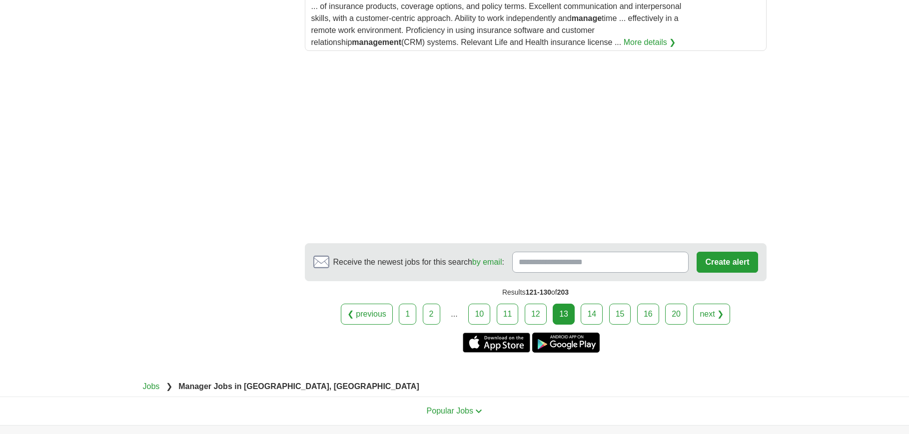
scroll to position [1416, 0]
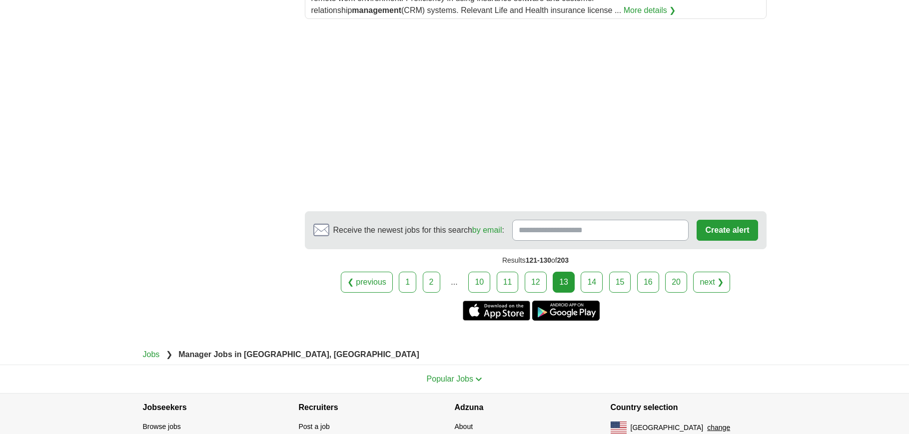
click at [714, 273] on link "next ❯" at bounding box center [711, 282] width 37 height 21
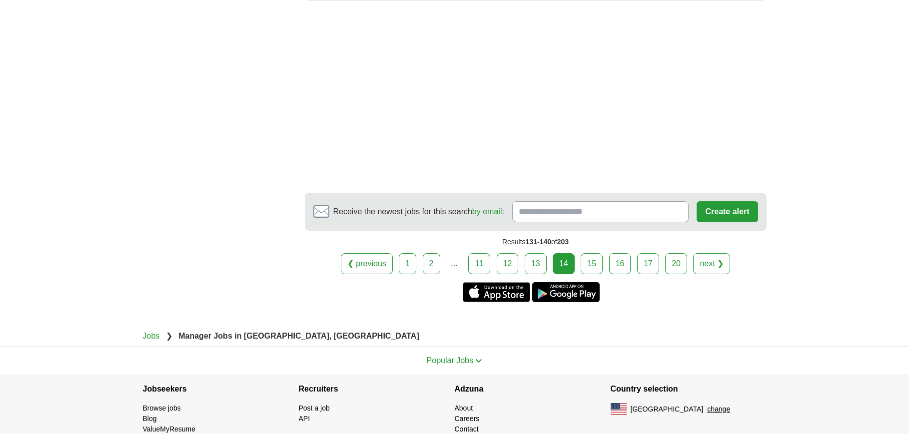
scroll to position [1427, 0]
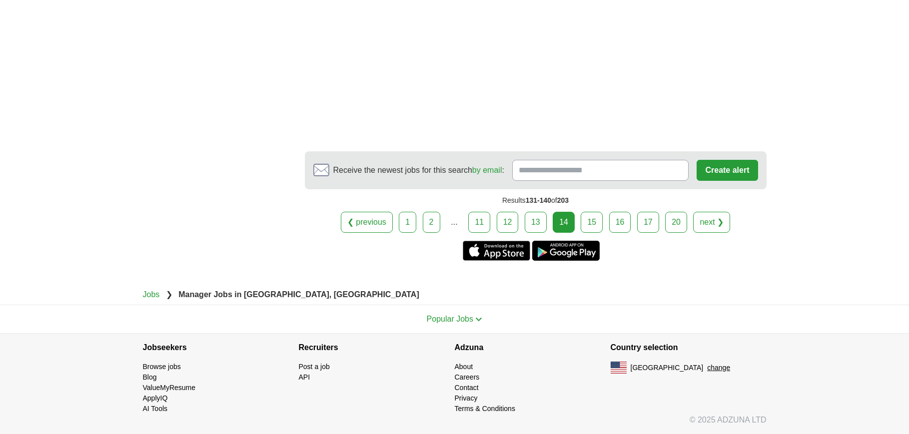
click at [725, 229] on link "next ❯" at bounding box center [711, 222] width 37 height 21
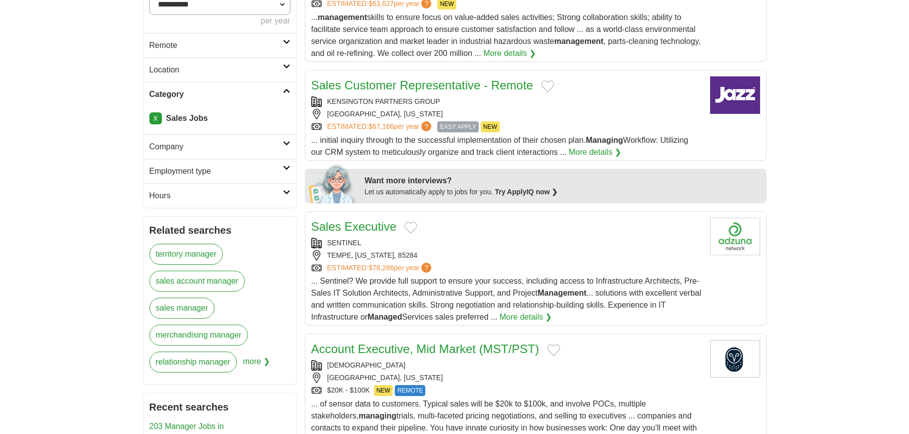
scroll to position [375, 0]
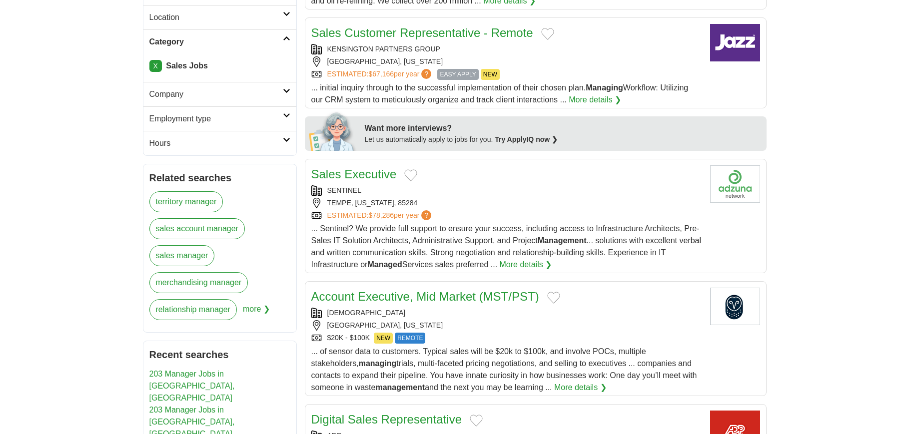
click at [568, 183] on div "Sales Executive SENTINEL TEMPE, ARIZONA, 85284 ESTIMATED: $78,286 per year ? Ma…" at bounding box center [506, 217] width 391 height 105
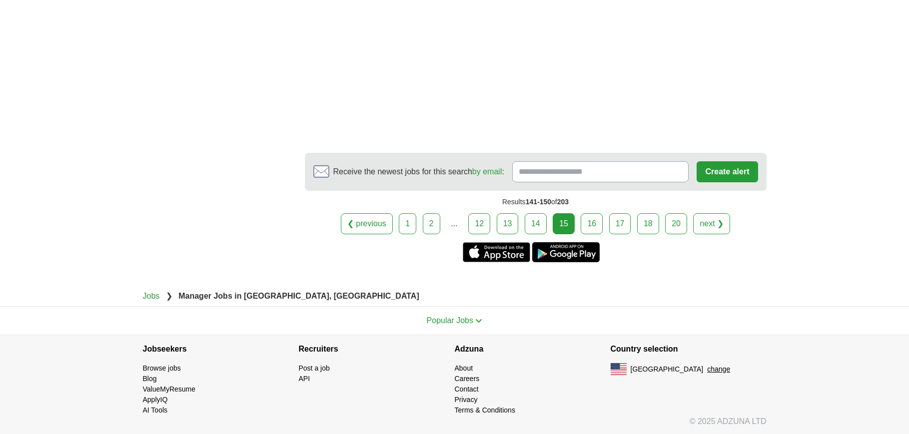
scroll to position [1474, 0]
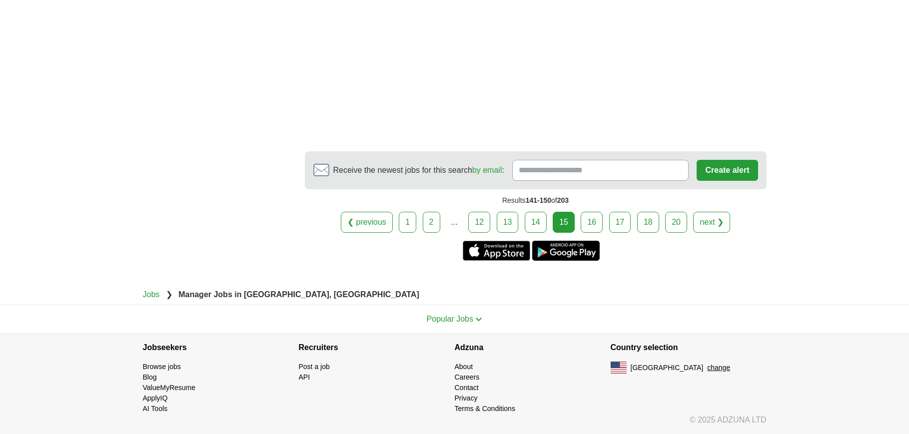
click at [708, 224] on link "next ❯" at bounding box center [711, 222] width 37 height 21
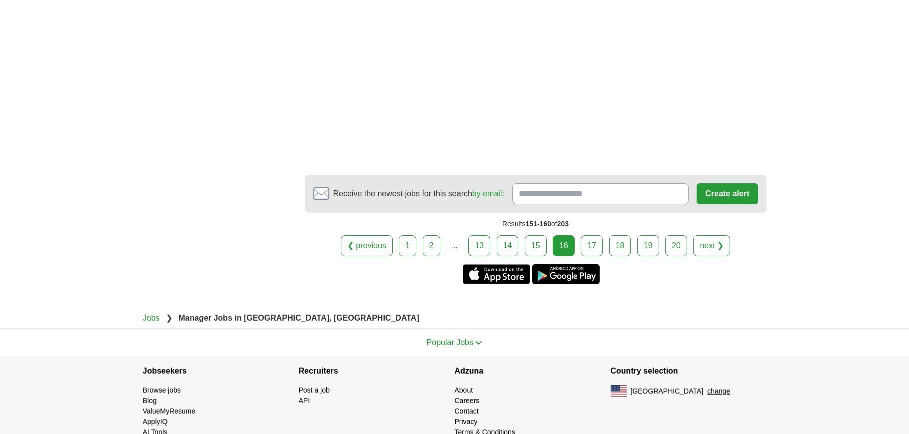
scroll to position [1513, 0]
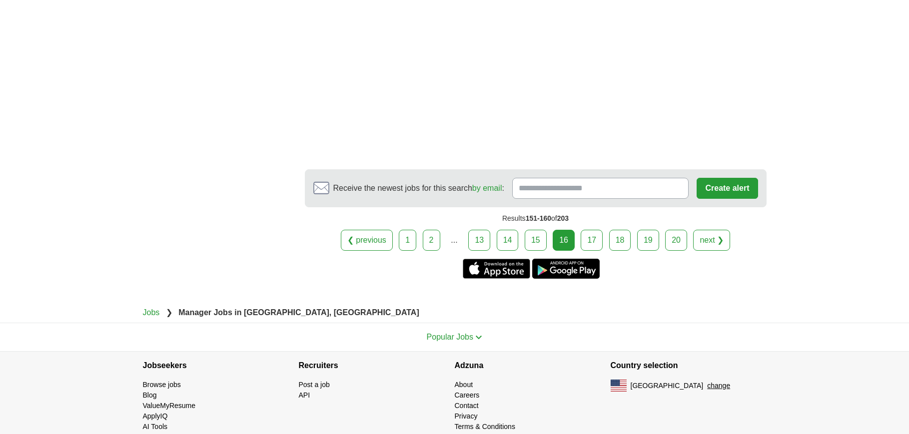
click at [718, 230] on link "next ❯" at bounding box center [711, 240] width 37 height 21
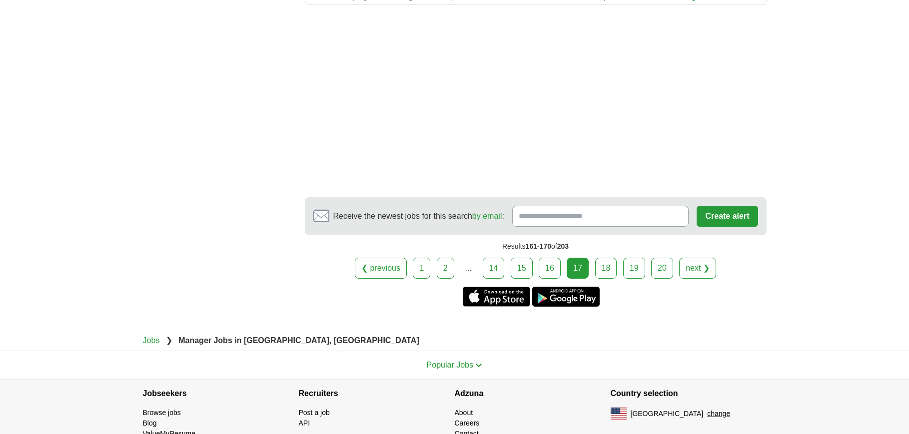
scroll to position [1344, 0]
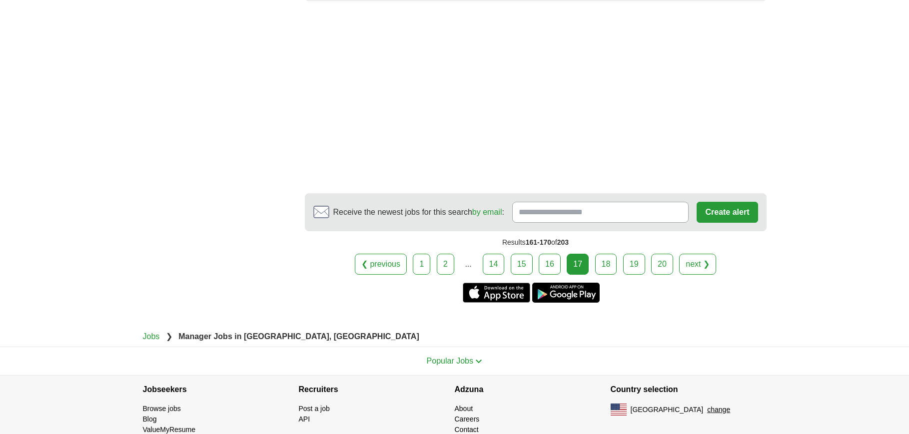
click at [696, 254] on link "next ❯" at bounding box center [697, 264] width 37 height 21
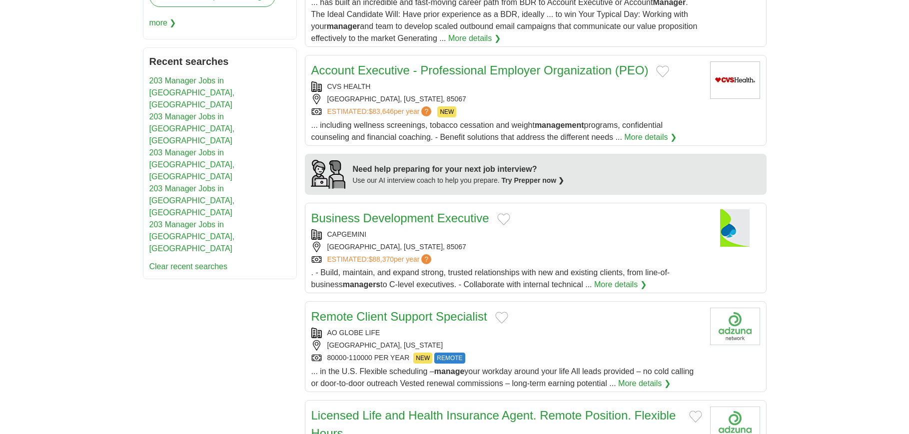
scroll to position [708, 0]
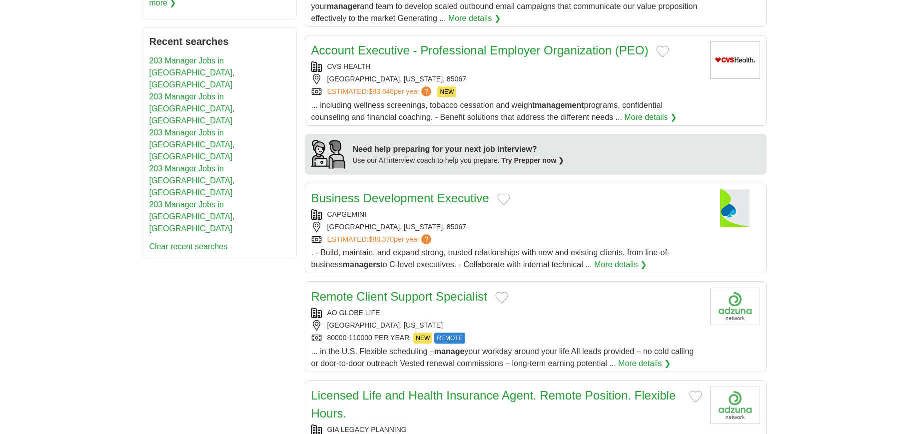
click at [554, 202] on div "Business Development Executive" at bounding box center [506, 198] width 391 height 18
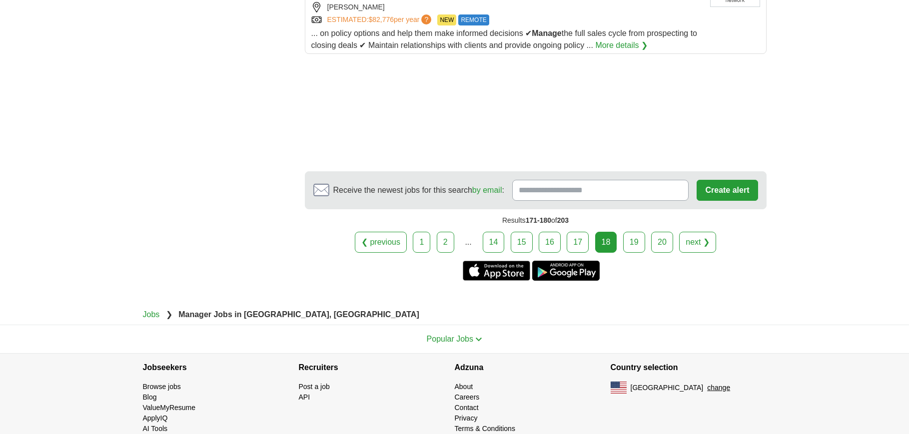
scroll to position [1258, 0]
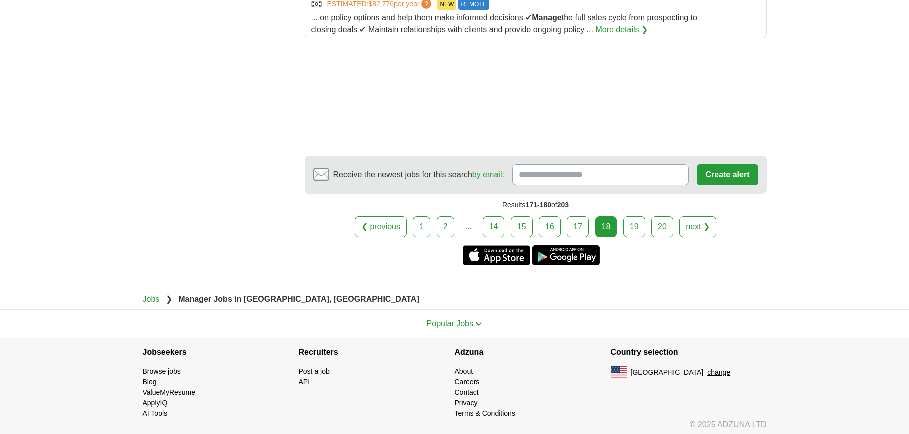
click at [690, 232] on link "next ❯" at bounding box center [697, 226] width 37 height 21
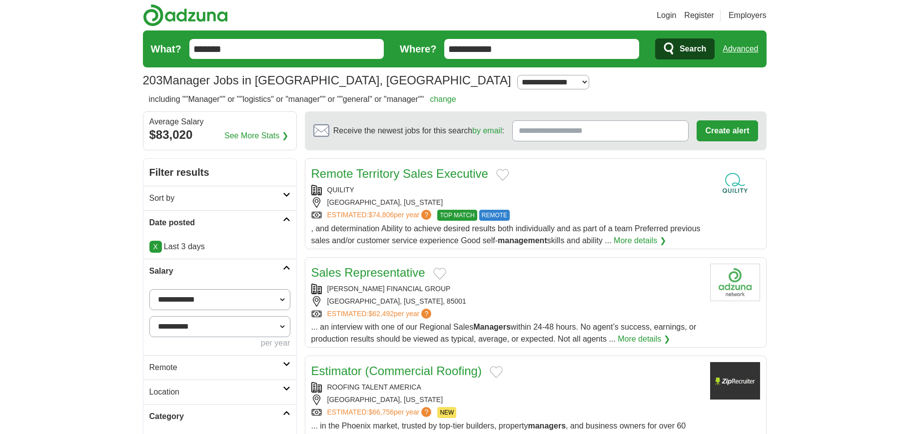
click at [664, 193] on div "QUILITY" at bounding box center [506, 190] width 391 height 10
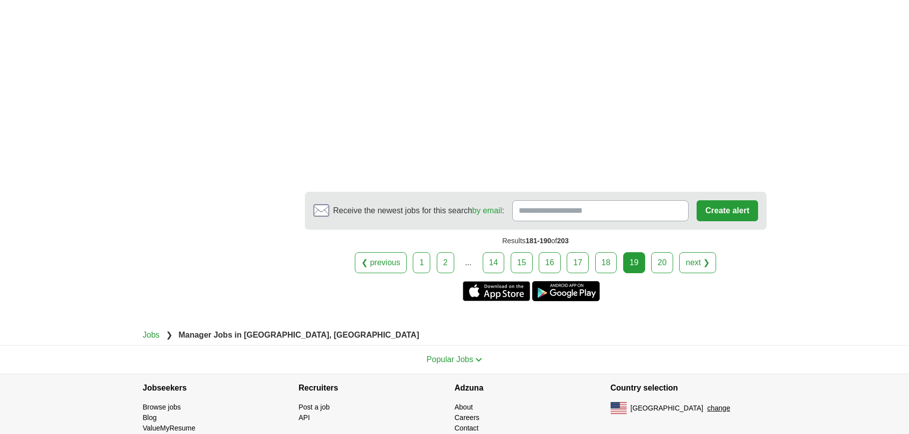
scroll to position [1619, 0]
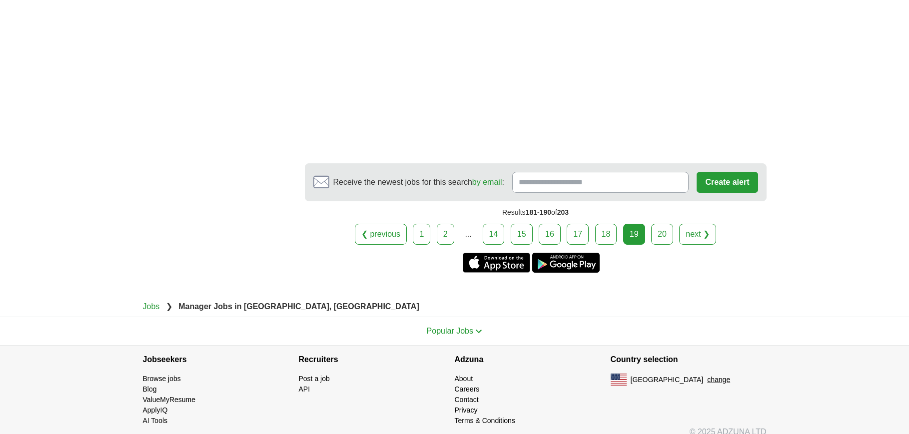
click at [657, 229] on link "20" at bounding box center [662, 234] width 22 height 21
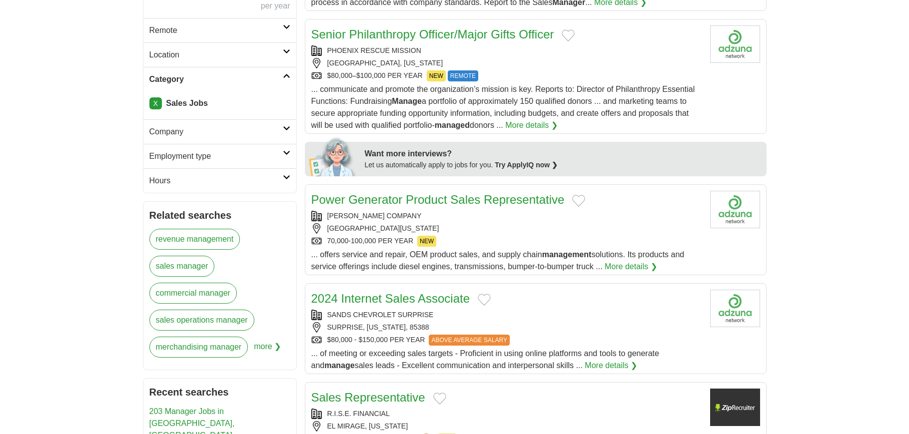
scroll to position [333, 0]
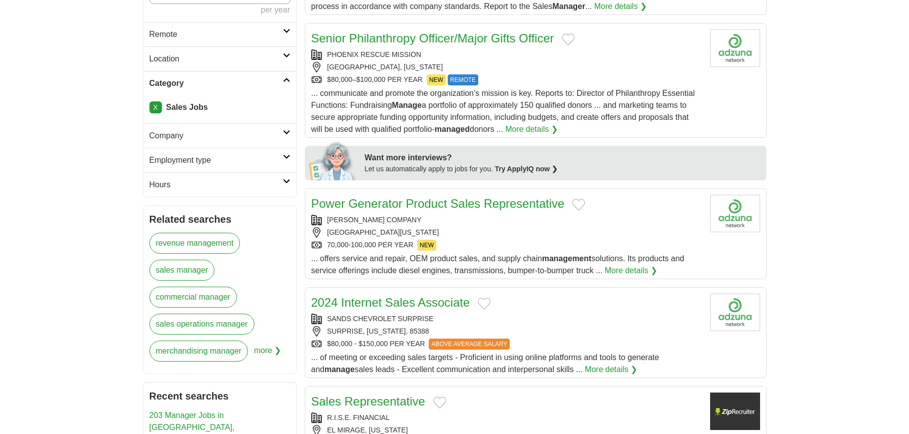
click at [155, 108] on link "X" at bounding box center [155, 107] width 12 height 12
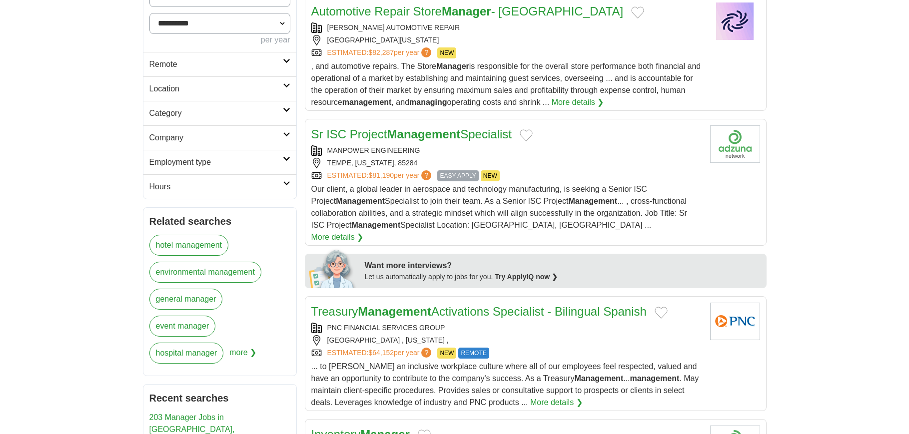
scroll to position [316, 0]
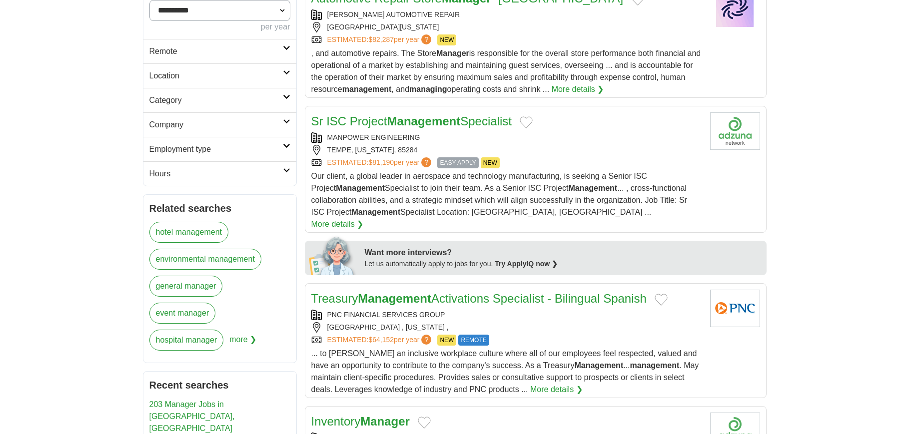
click at [148, 99] on link "Category" at bounding box center [219, 100] width 153 height 24
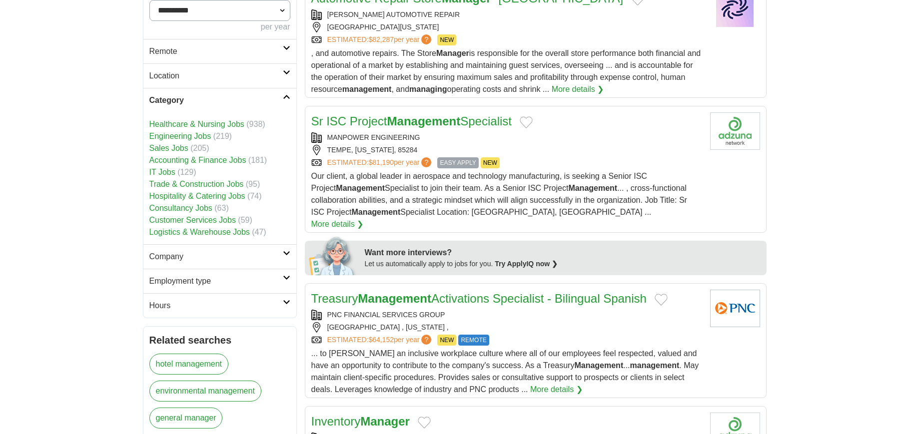
click at [180, 221] on link "Customer Services Jobs" at bounding box center [192, 220] width 86 height 8
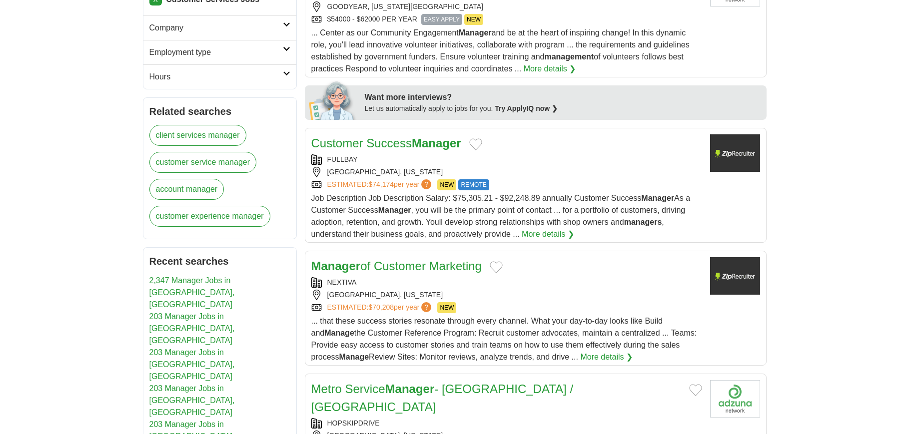
scroll to position [450, 0]
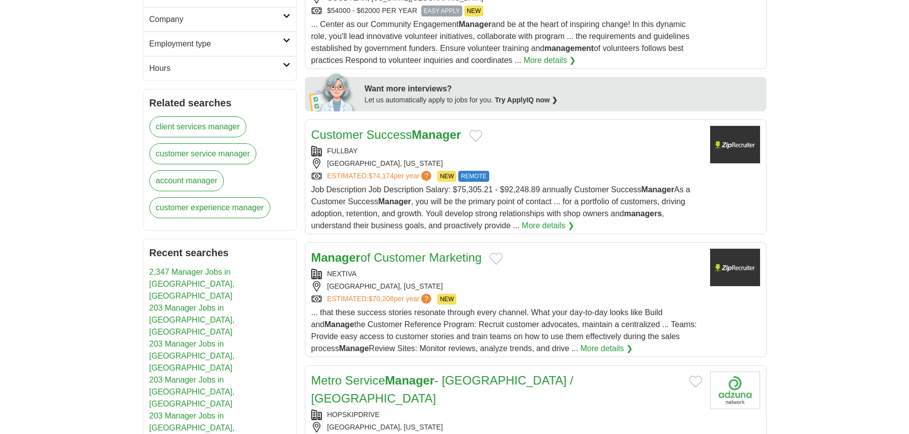
click at [573, 135] on div "Customer Success Manager" at bounding box center [506, 135] width 391 height 18
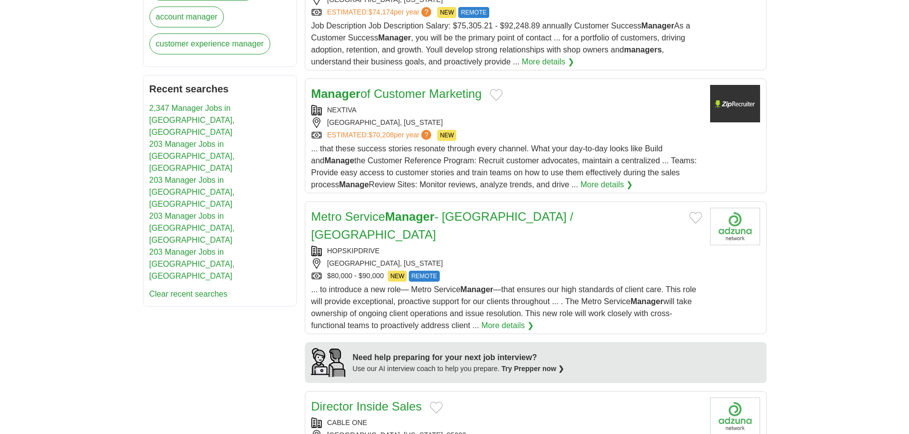
scroll to position [683, 0]
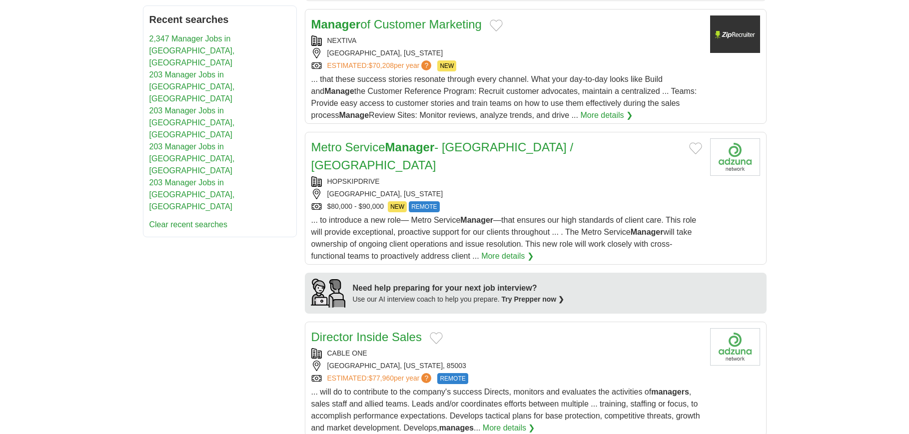
click at [628, 176] on div "HOPSKIPDRIVE" at bounding box center [506, 181] width 391 height 10
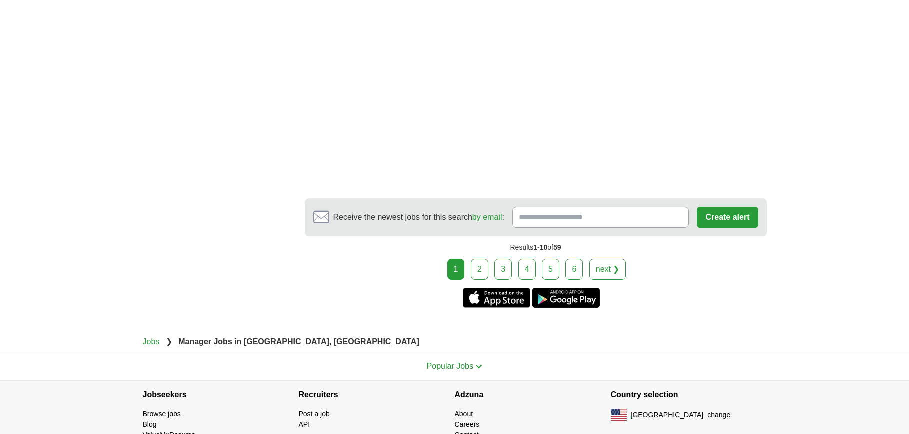
scroll to position [1836, 0]
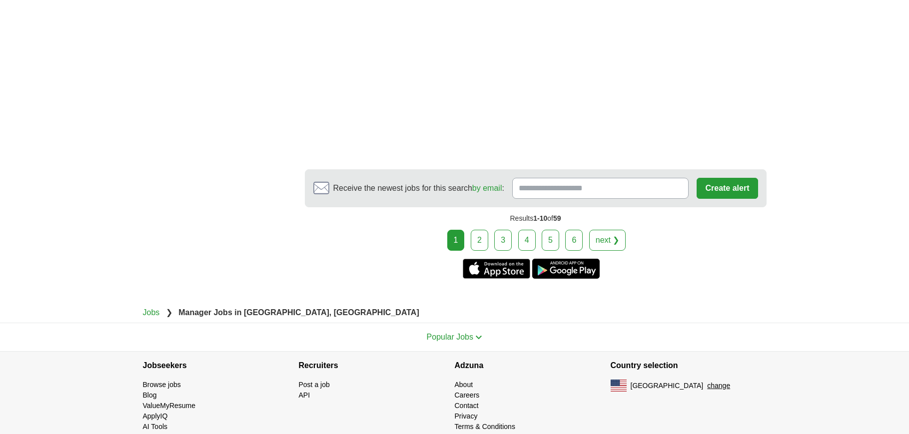
click at [606, 230] on link "next ❯" at bounding box center [607, 240] width 37 height 21
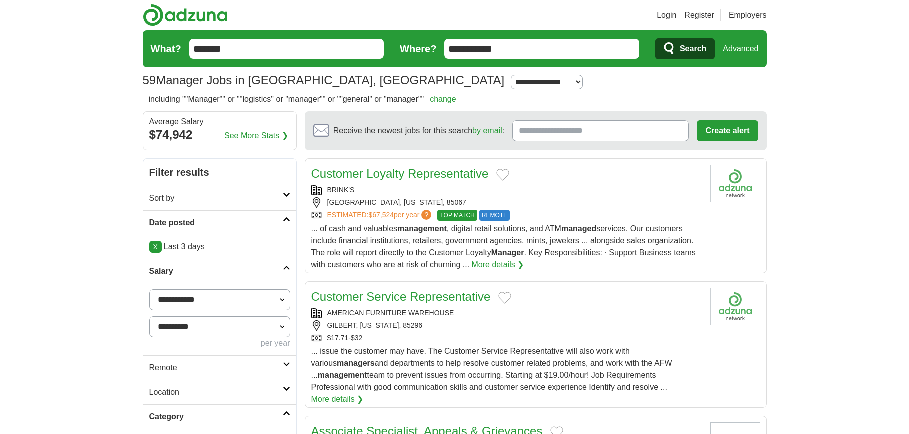
click at [646, 193] on div "BRINK'S" at bounding box center [506, 190] width 391 height 10
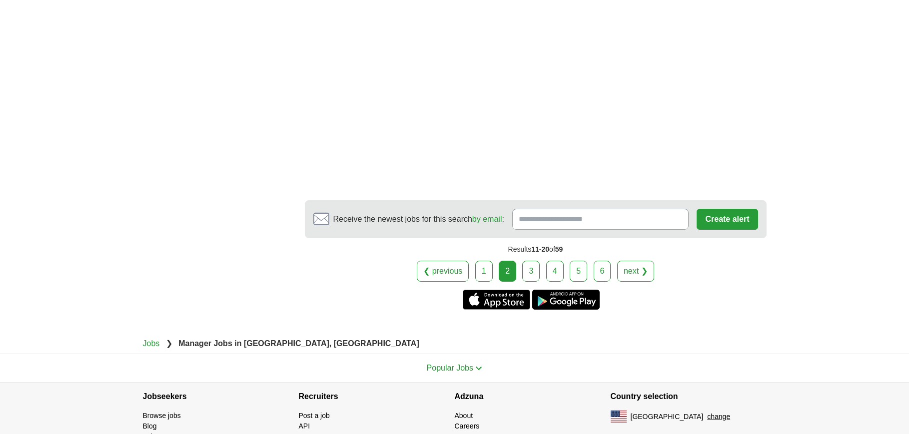
scroll to position [1706, 0]
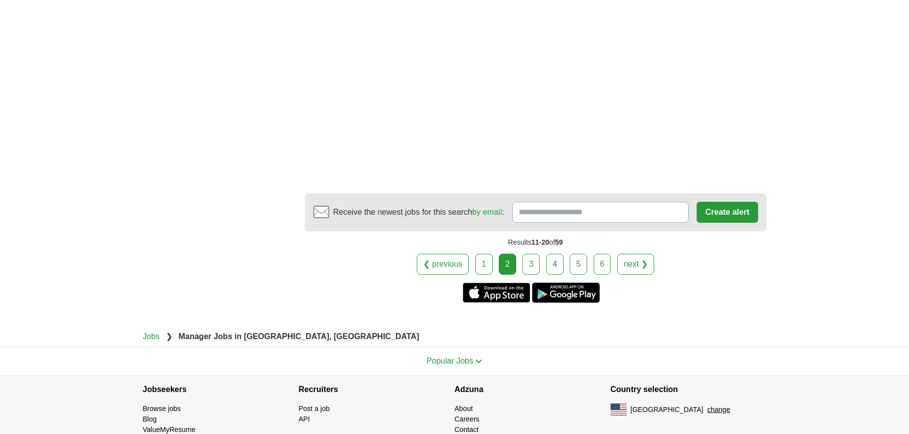
click at [646, 254] on link "next ❯" at bounding box center [635, 264] width 37 height 21
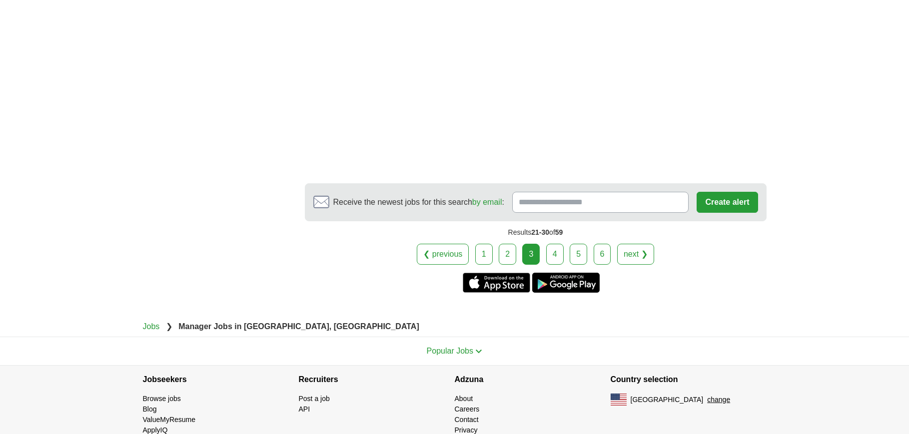
scroll to position [1666, 0]
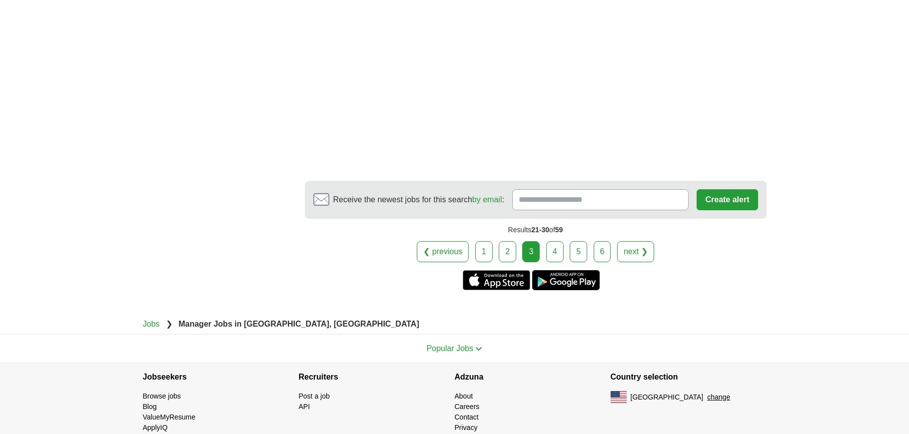
click at [633, 254] on link "next ❯" at bounding box center [635, 251] width 37 height 21
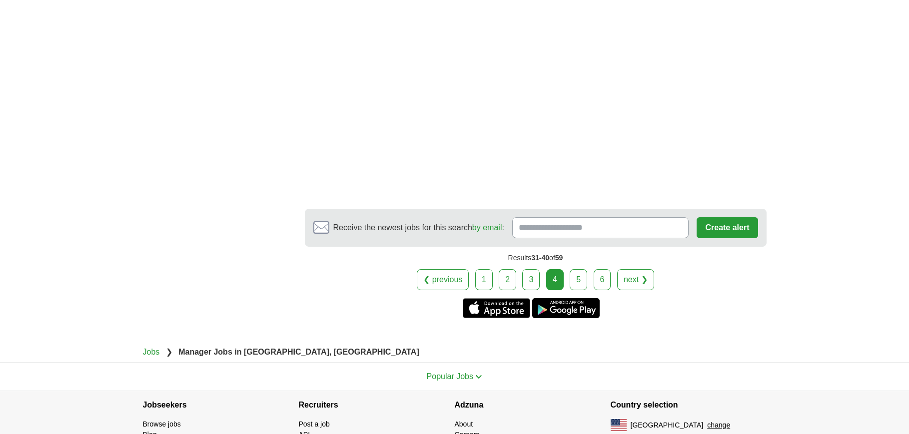
scroll to position [1570, 0]
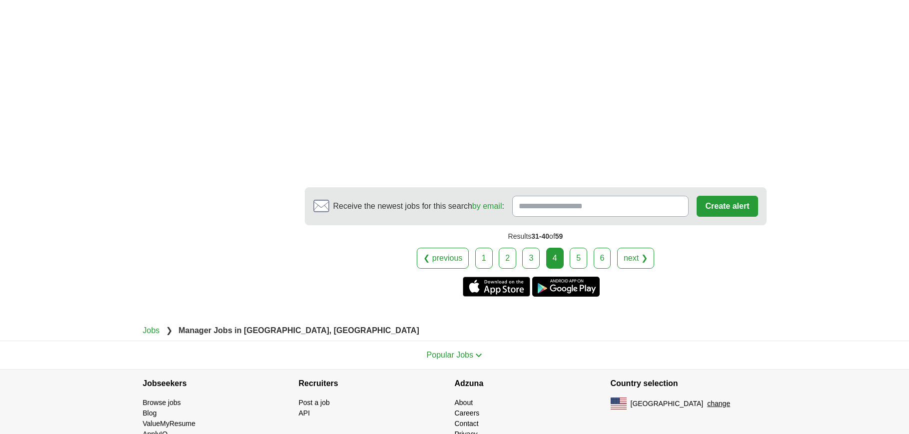
click at [650, 248] on link "next ❯" at bounding box center [635, 258] width 37 height 21
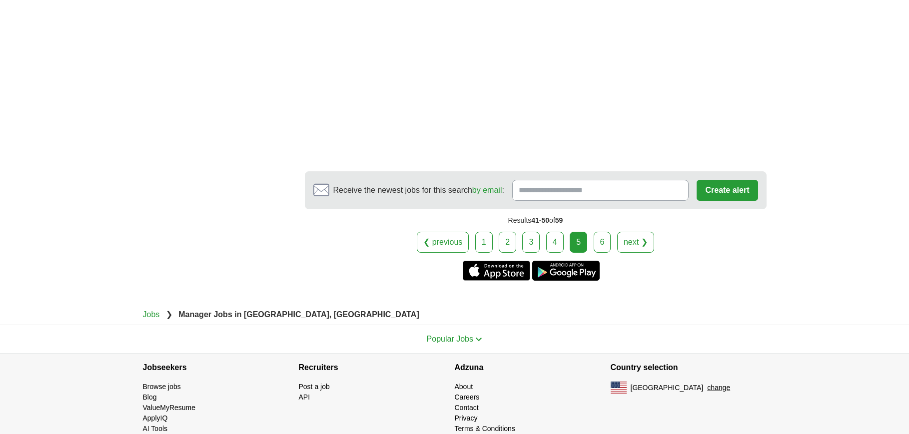
scroll to position [1320, 0]
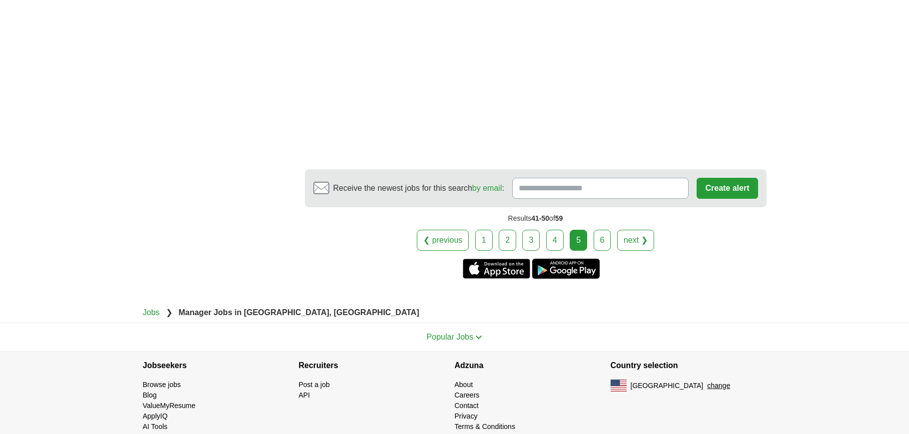
click at [635, 230] on link "next ❯" at bounding box center [635, 240] width 37 height 21
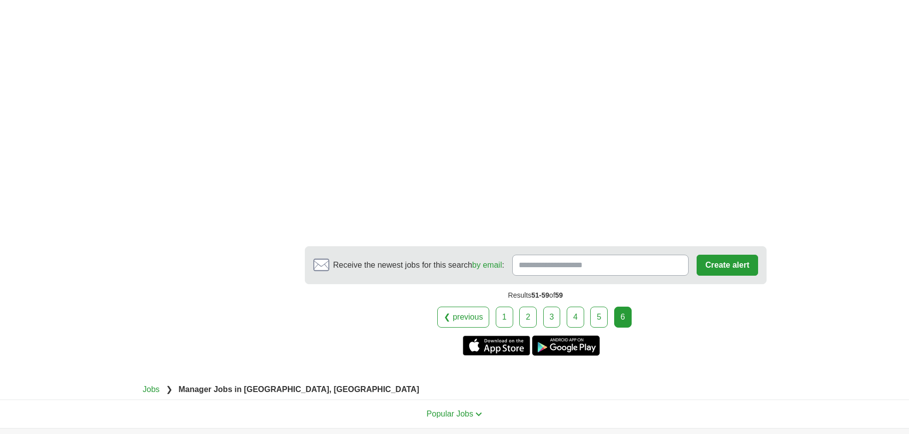
scroll to position [1466, 0]
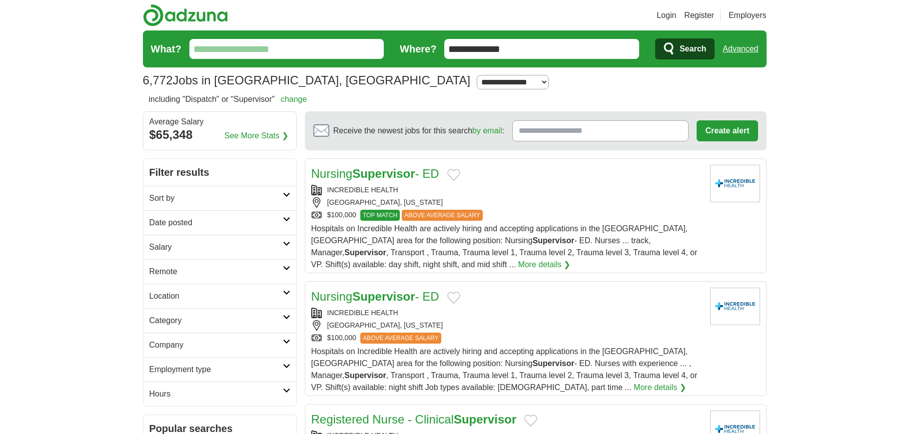
click at [185, 220] on h2 "Date posted" at bounding box center [215, 223] width 133 height 12
click at [185, 259] on link "Last 3 days" at bounding box center [219, 261] width 141 height 12
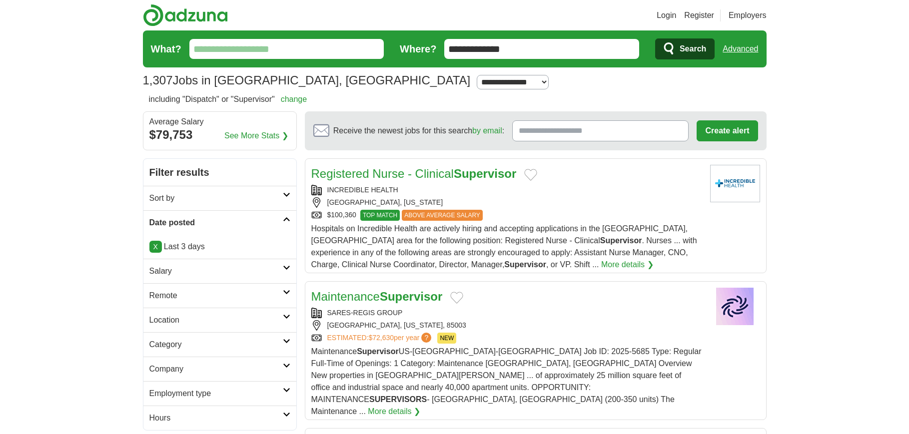
click at [176, 270] on h2 "Salary" at bounding box center [215, 271] width 133 height 12
click at [188, 302] on select "**********" at bounding box center [219, 299] width 141 height 21
select select "*****"
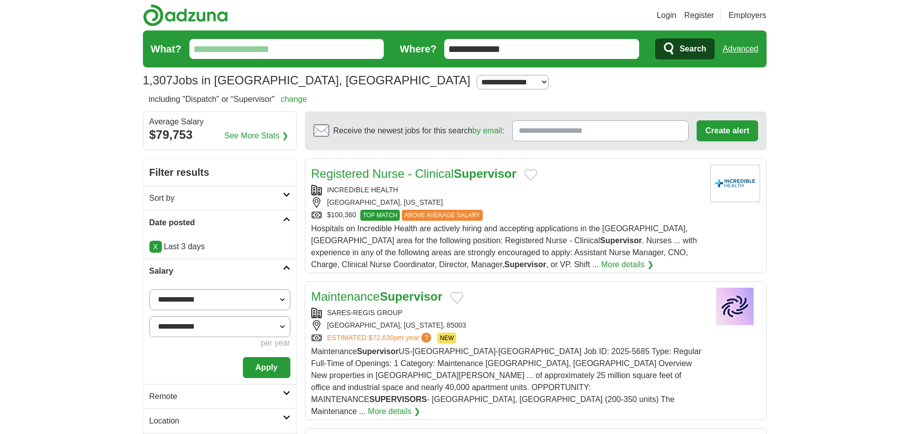
click at [214, 328] on select "**********" at bounding box center [219, 326] width 141 height 21
select select "*****"
click at [149, 316] on select "**********" at bounding box center [219, 326] width 141 height 21
click at [261, 367] on button "Apply" at bounding box center [266, 367] width 47 height 21
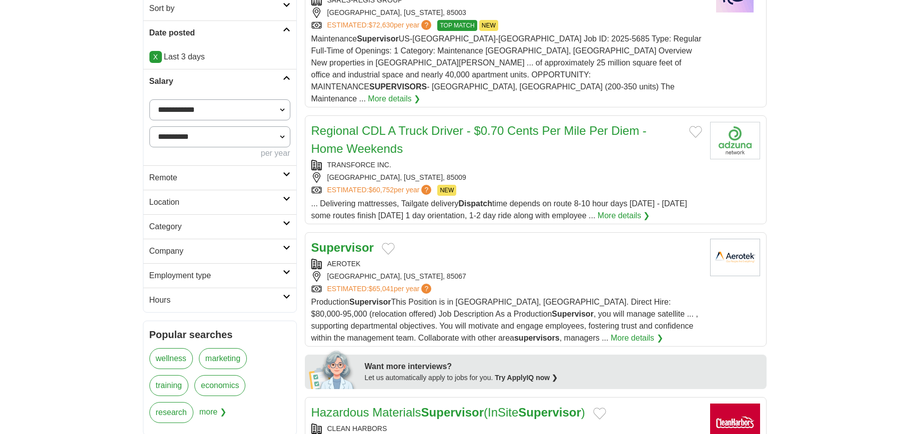
scroll to position [191, 0]
click at [167, 218] on link "Category" at bounding box center [219, 225] width 153 height 24
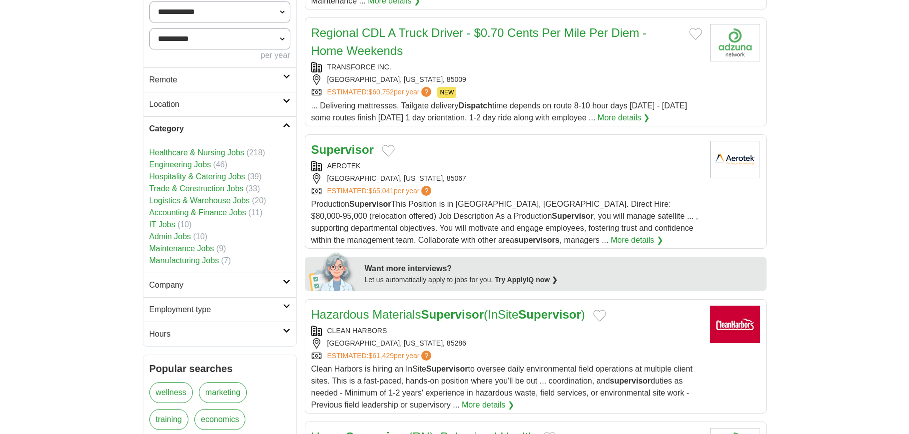
scroll to position [291, 0]
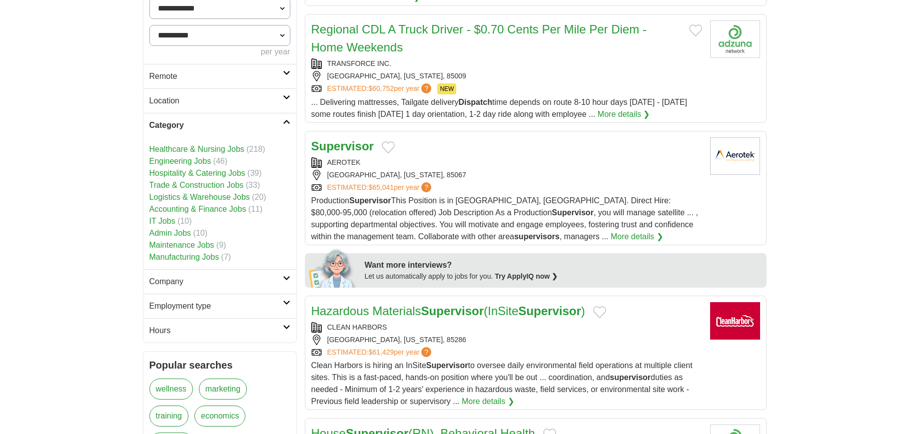
click at [167, 195] on link "Logistics & Warehouse Jobs" at bounding box center [199, 197] width 100 height 8
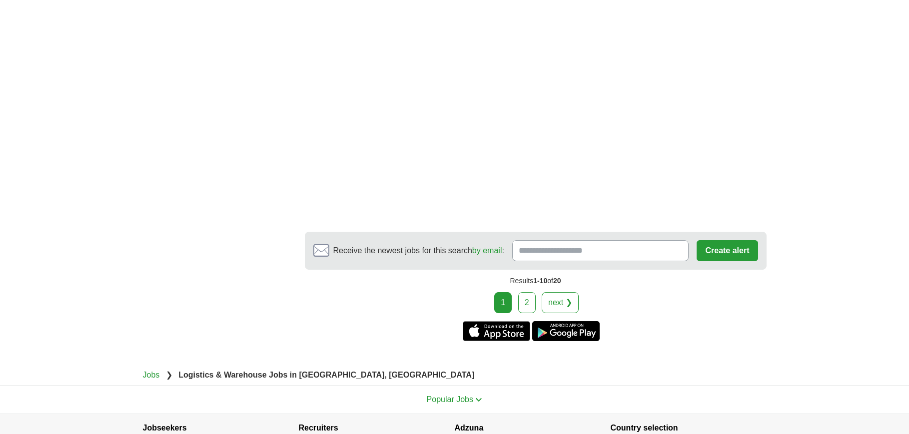
scroll to position [1858, 0]
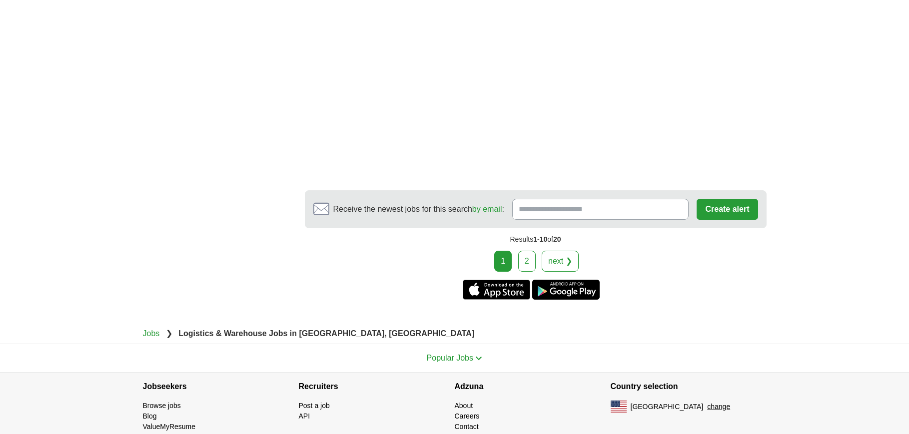
click at [573, 259] on link "next ❯" at bounding box center [560, 261] width 37 height 21
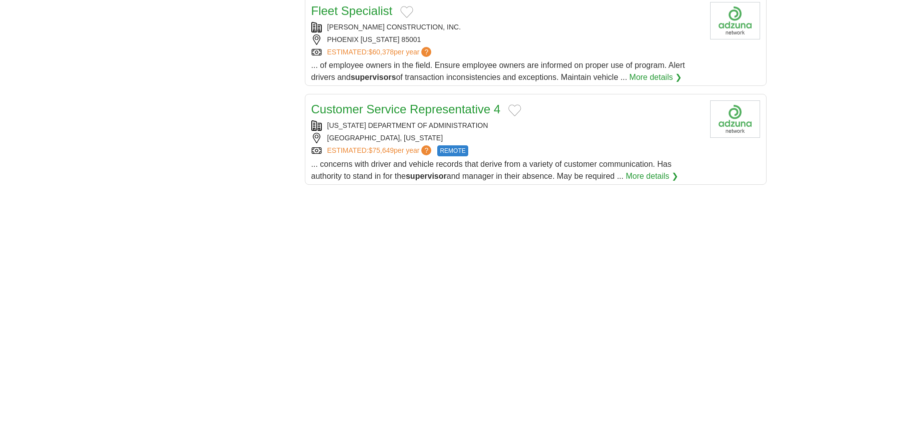
scroll to position [1133, 0]
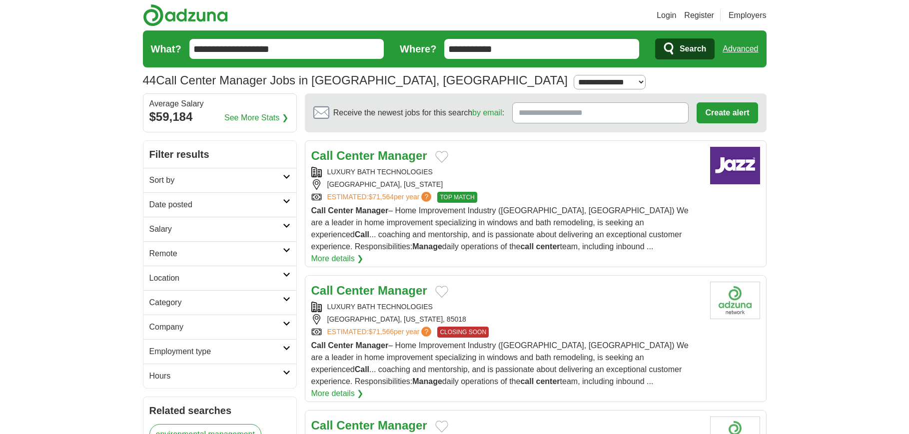
click at [193, 201] on h2 "Date posted" at bounding box center [215, 205] width 133 height 12
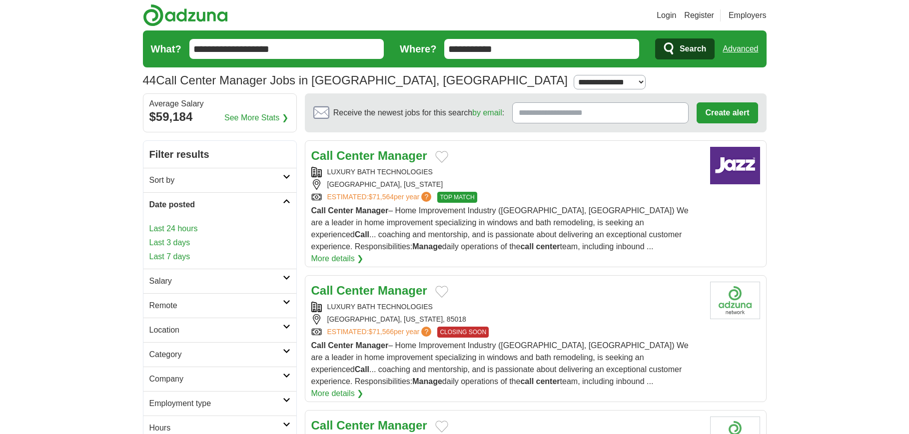
click at [186, 240] on link "Last 3 days" at bounding box center [219, 243] width 141 height 12
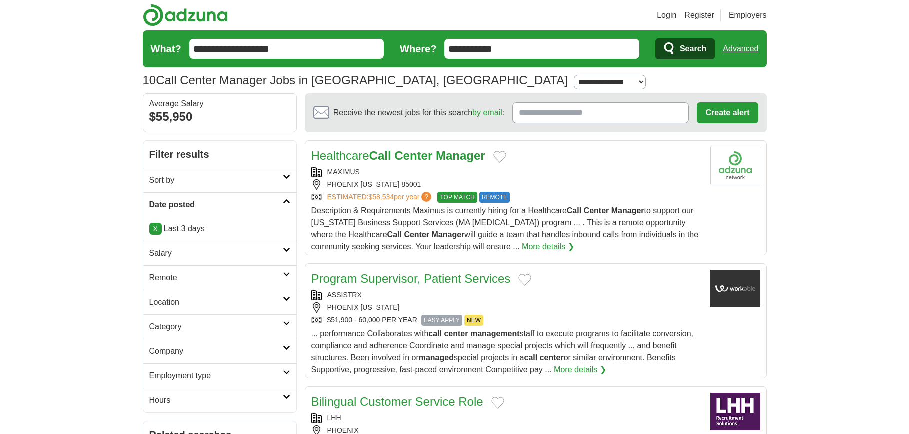
click at [183, 252] on h2 "Salary" at bounding box center [215, 253] width 133 height 12
click at [197, 280] on select "**********" at bounding box center [219, 281] width 141 height 21
select select "*****"
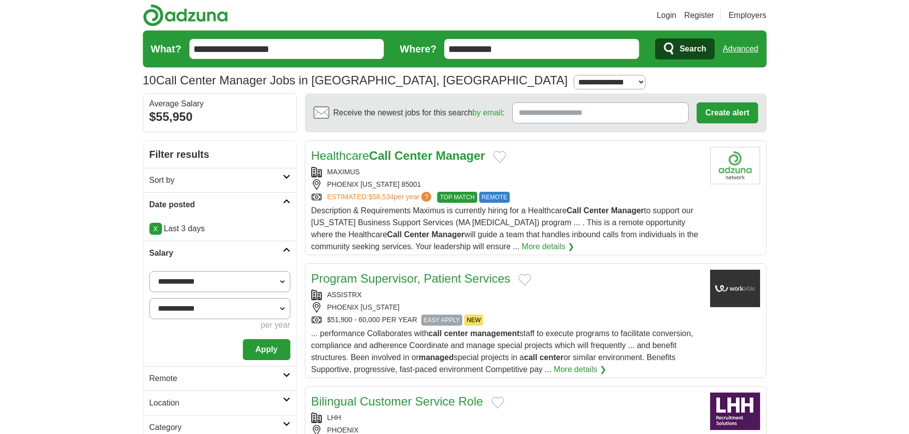
click at [219, 305] on select "**********" at bounding box center [219, 308] width 141 height 21
select select "*****"
click at [149, 298] on select "**********" at bounding box center [219, 308] width 141 height 21
click at [270, 352] on button "Apply" at bounding box center [266, 349] width 47 height 21
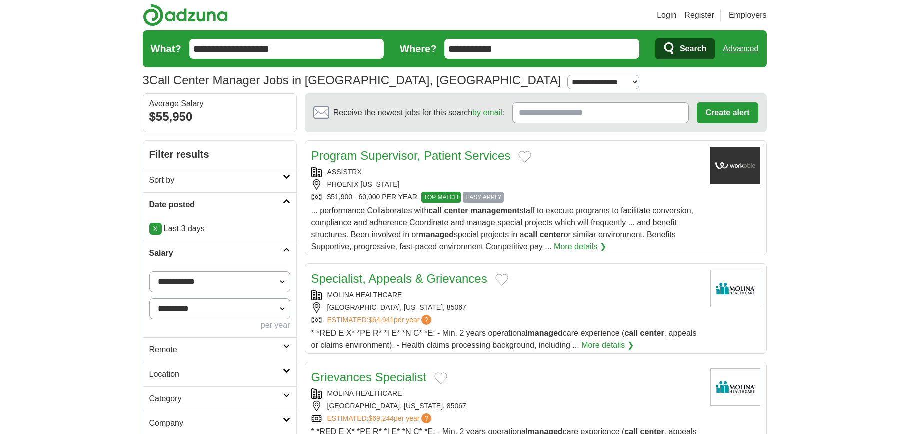
click at [612, 171] on div "ASSISTRX" at bounding box center [506, 172] width 391 height 10
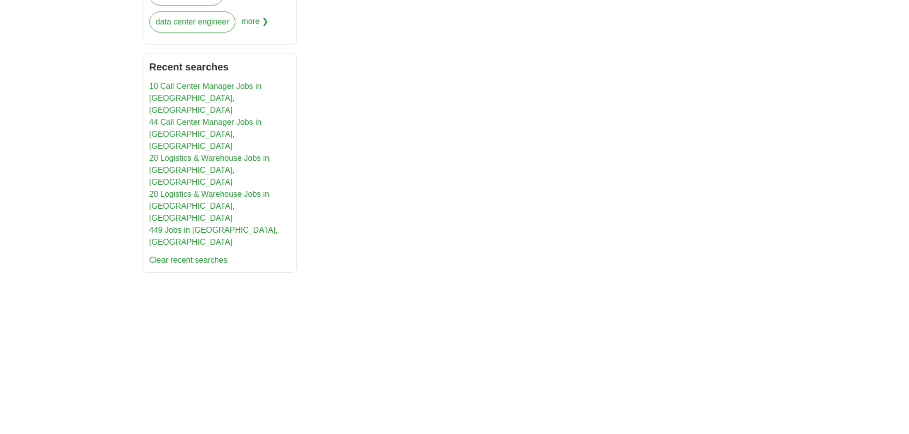
scroll to position [633, 0]
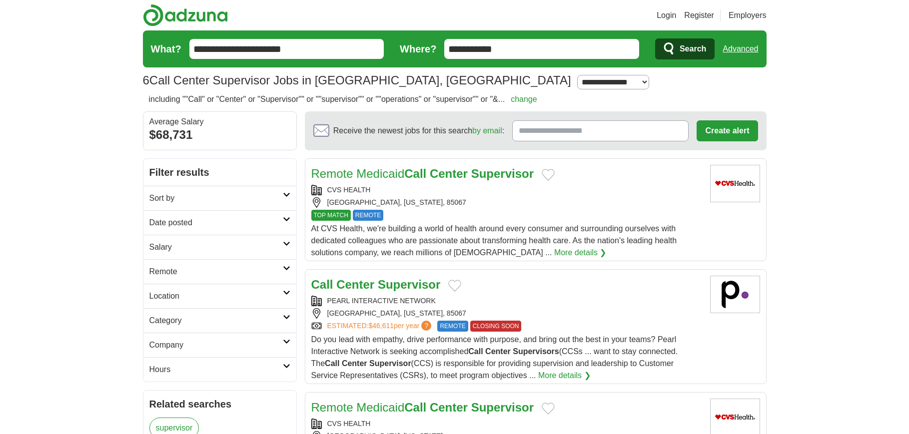
click at [167, 218] on h2 "Date posted" at bounding box center [215, 223] width 133 height 12
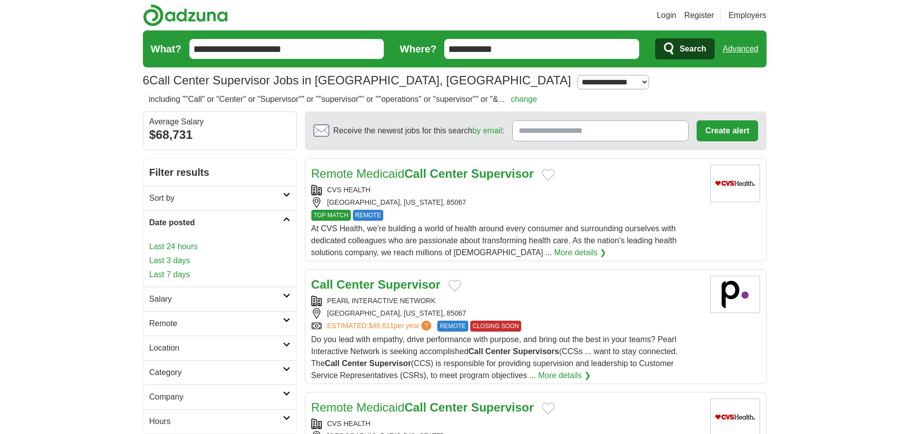
click at [179, 256] on link "Last 3 days" at bounding box center [219, 261] width 141 height 12
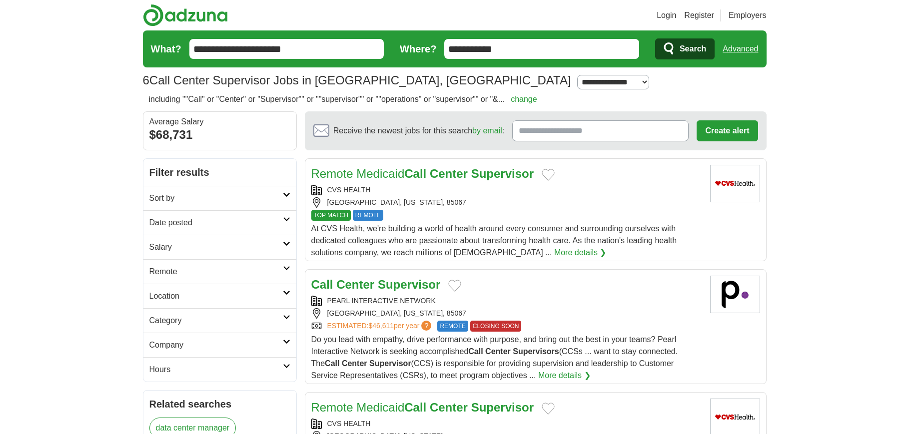
click at [187, 219] on h2 "Date posted" at bounding box center [215, 223] width 133 height 12
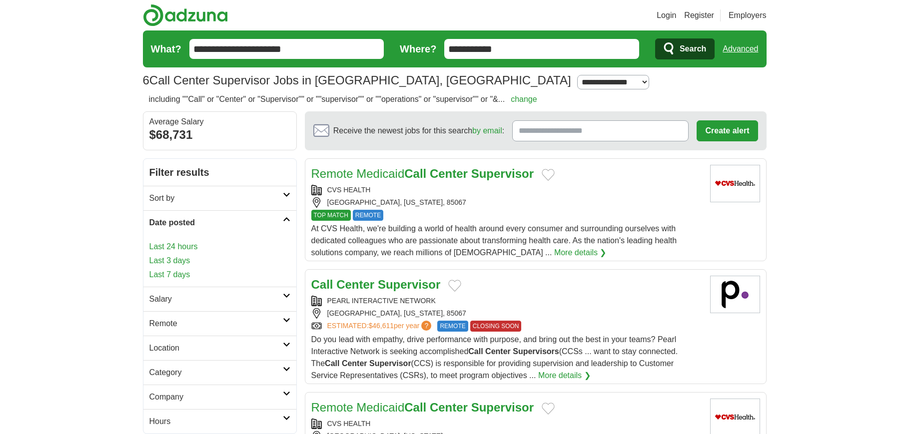
click at [185, 260] on link "Last 3 days" at bounding box center [219, 261] width 141 height 12
